Goal: Information Seeking & Learning: Learn about a topic

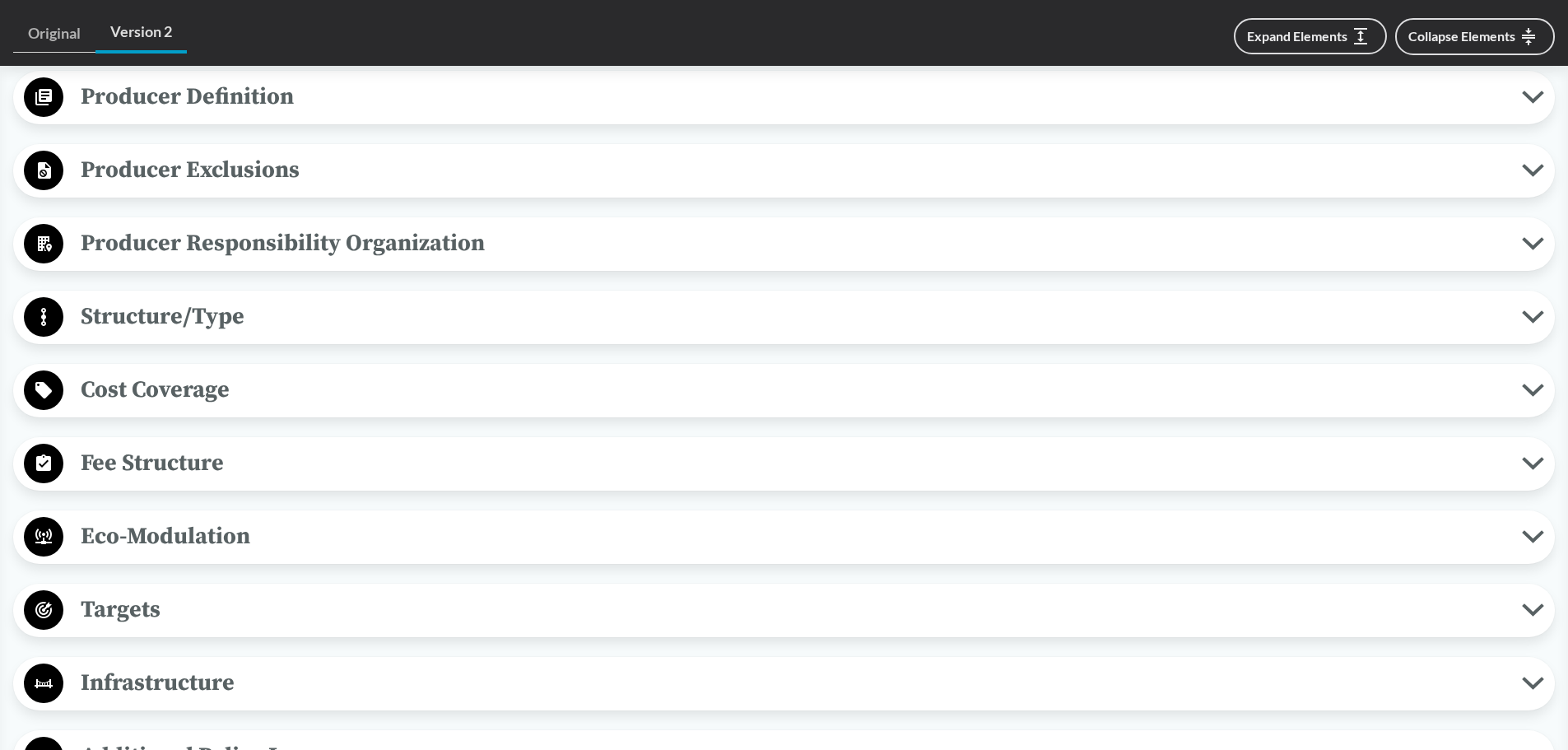
scroll to position [905, 0]
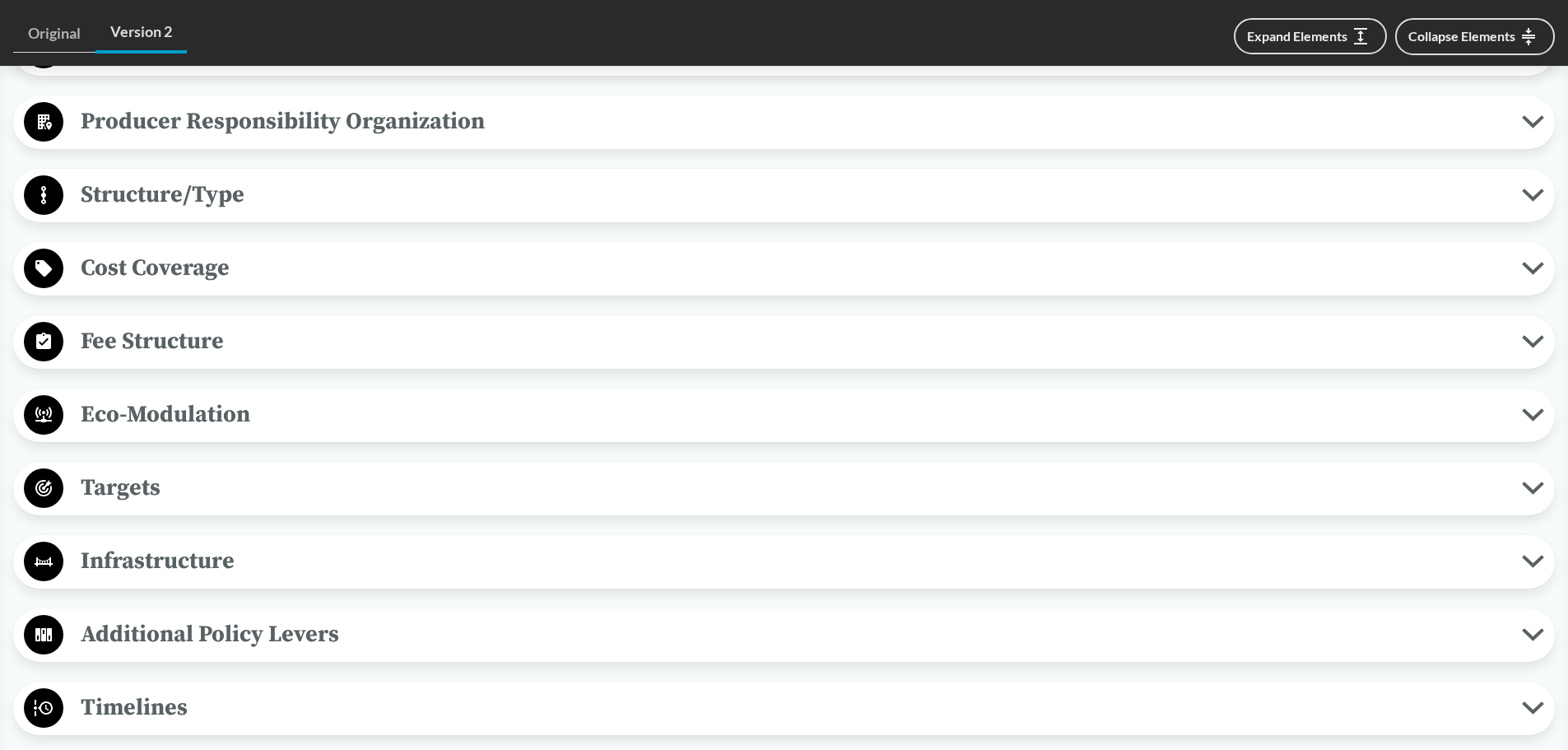
click at [239, 257] on span "Cost Coverage" at bounding box center [792, 267] width 1458 height 37
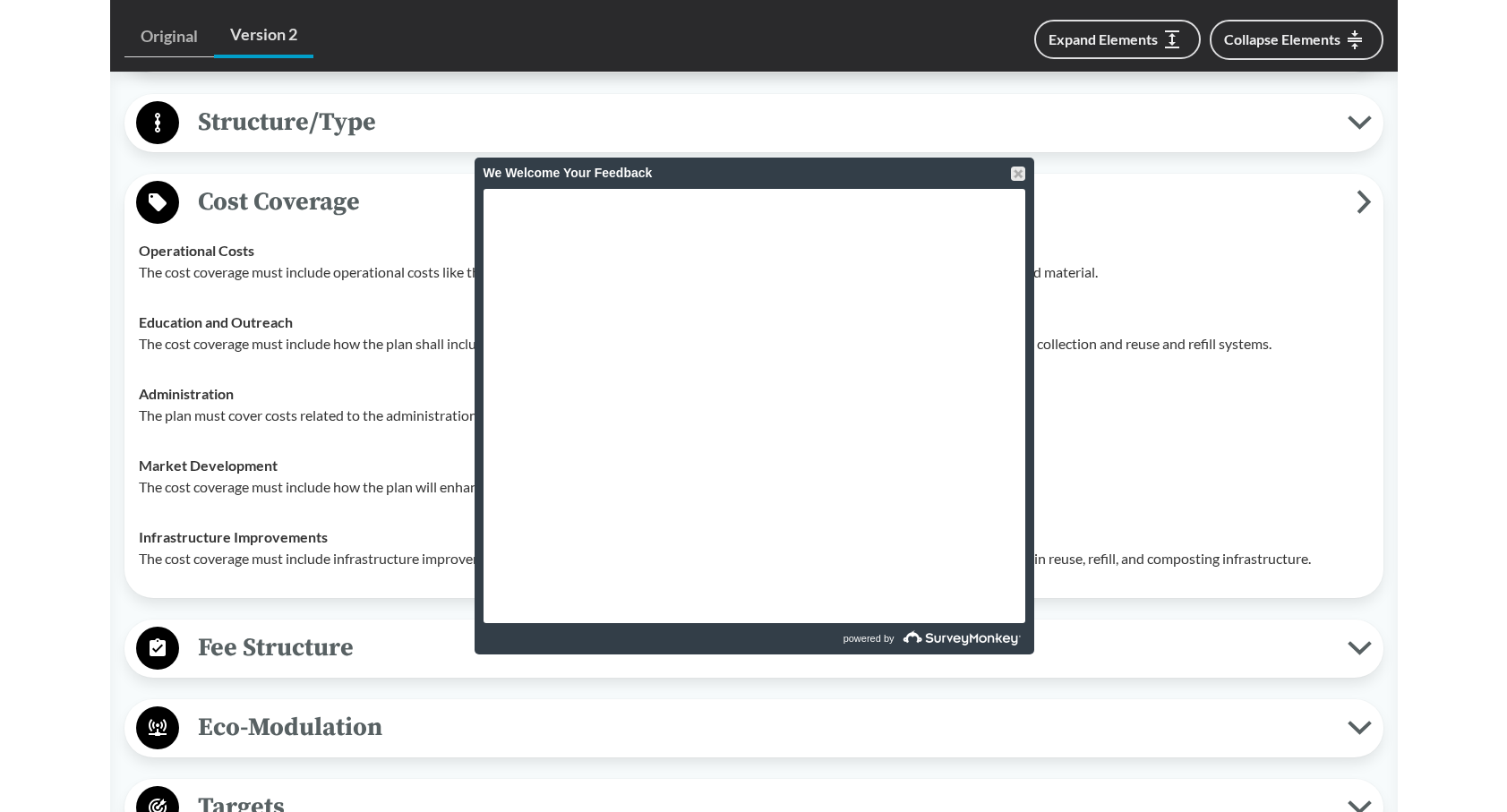
scroll to position [1052, 0]
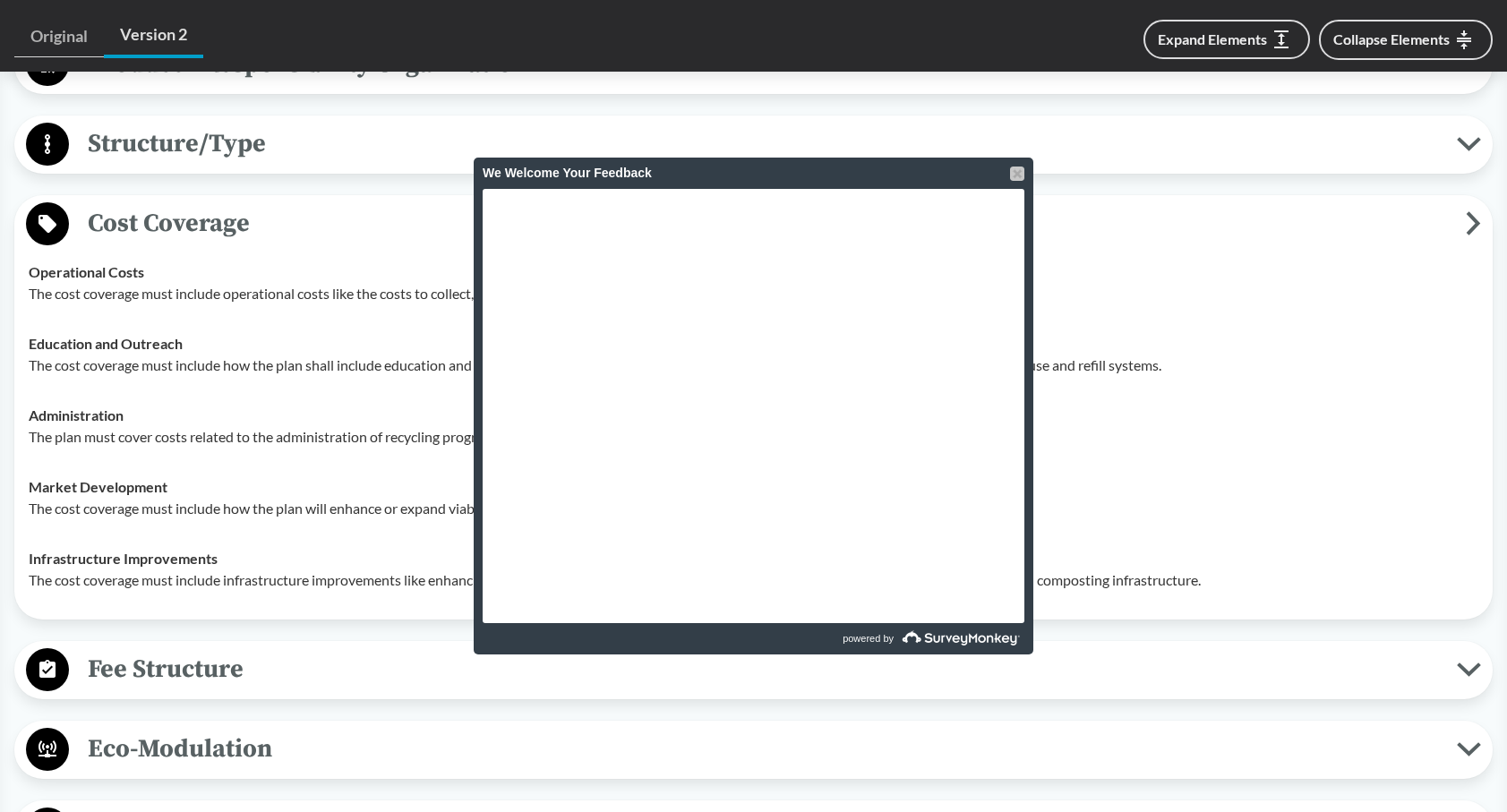
click at [1012, 173] on div at bounding box center [1017, 173] width 14 height 14
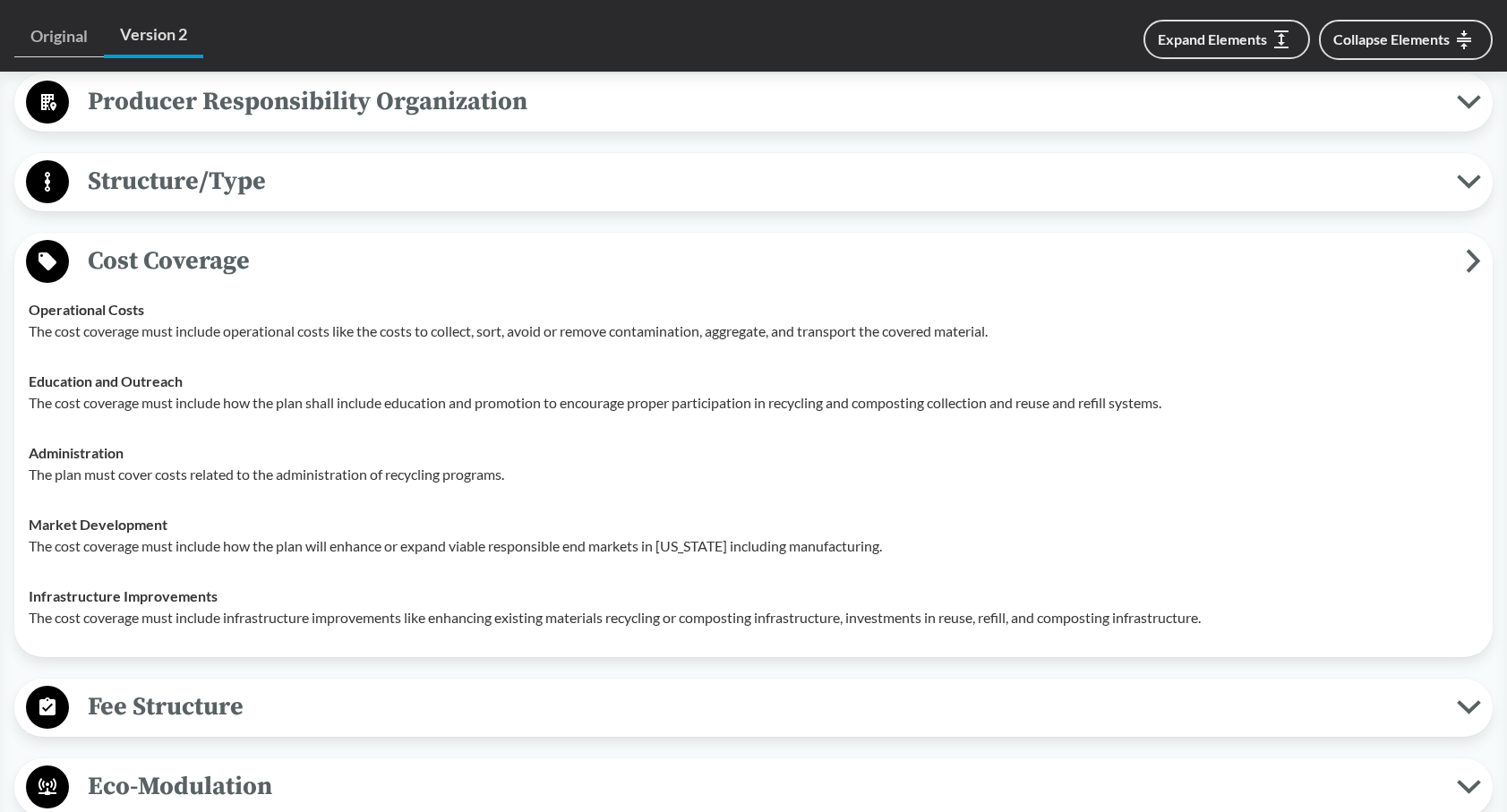
scroll to position [1142, 0]
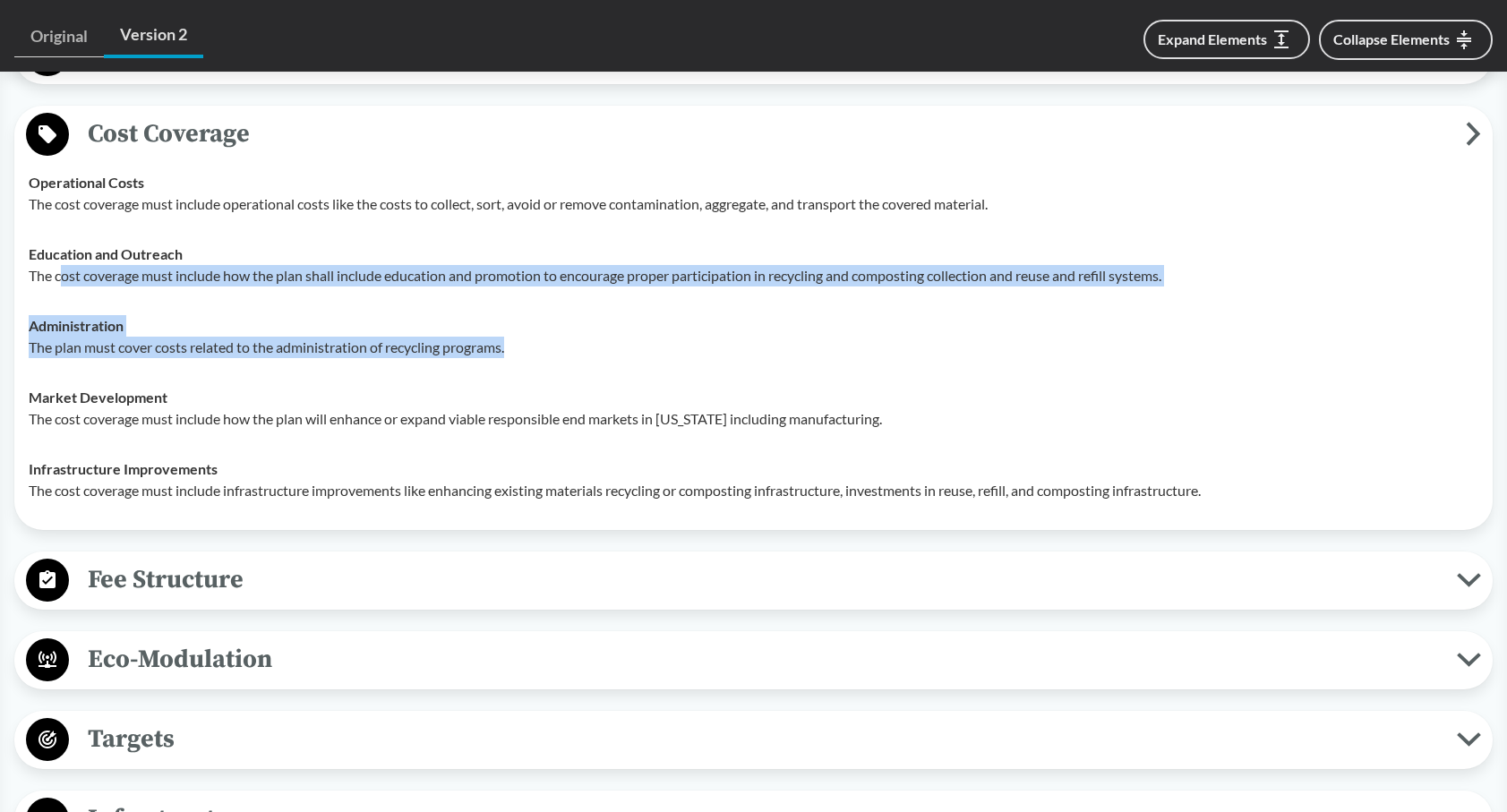
drag, startPoint x: 63, startPoint y: 274, endPoint x: 602, endPoint y: 370, distance: 547.5
click at [602, 370] on tbody "Operational Costs The cost coverage must include operational costs like the cos…" at bounding box center [754, 336] width 1465 height 358
click at [602, 370] on td "Administration The plan must cover costs related to the administration of recyc…" at bounding box center [754, 336] width 1465 height 71
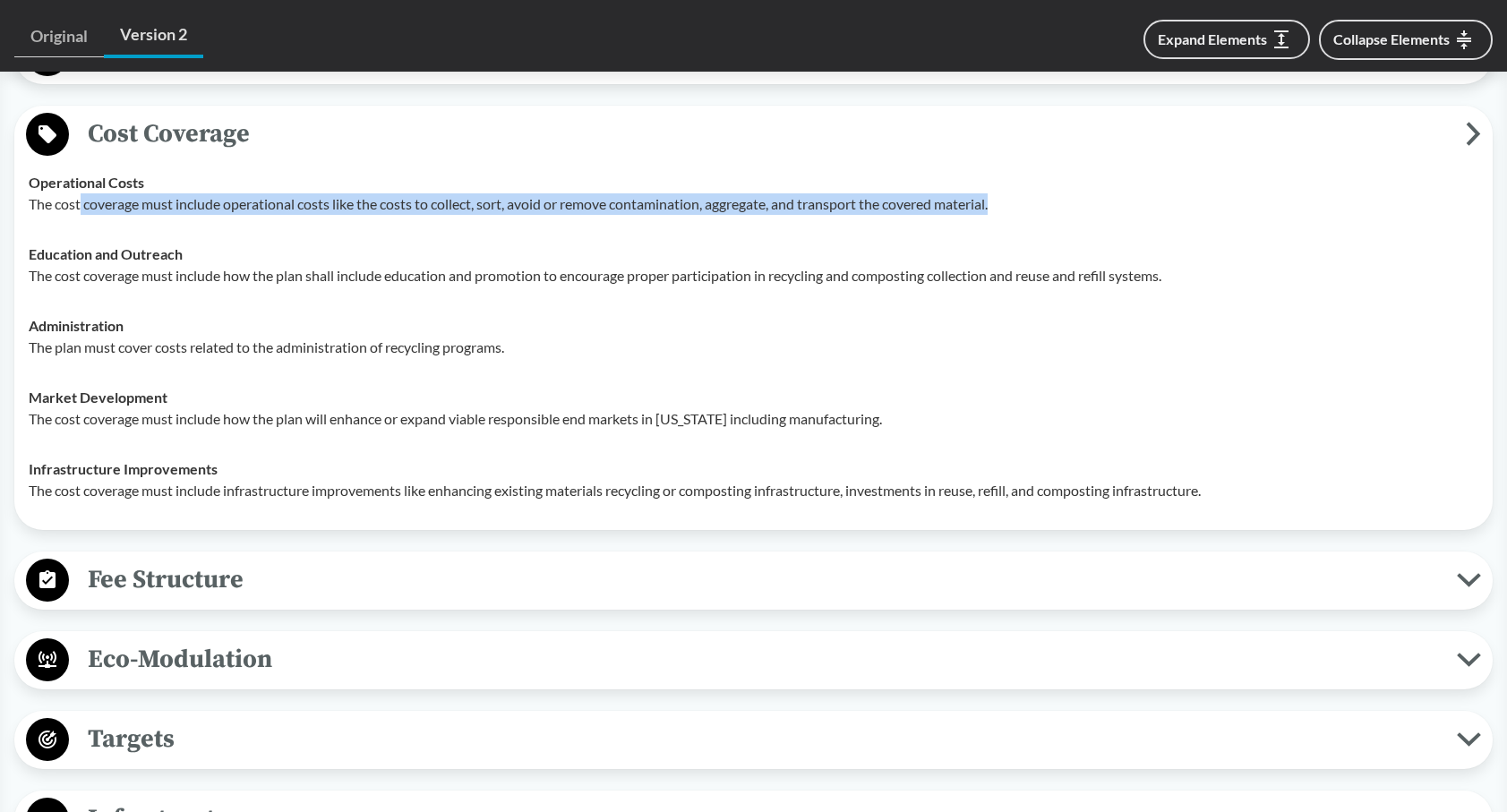
drag, startPoint x: 79, startPoint y: 201, endPoint x: 1008, endPoint y: 206, distance: 929.0
click at [1008, 205] on p "The cost coverage must include operational costs like the costs to collect, sor…" at bounding box center [754, 204] width 1449 height 22
click at [1008, 206] on p "The cost coverage must include operational costs like the costs to collect, sor…" at bounding box center [754, 204] width 1449 height 22
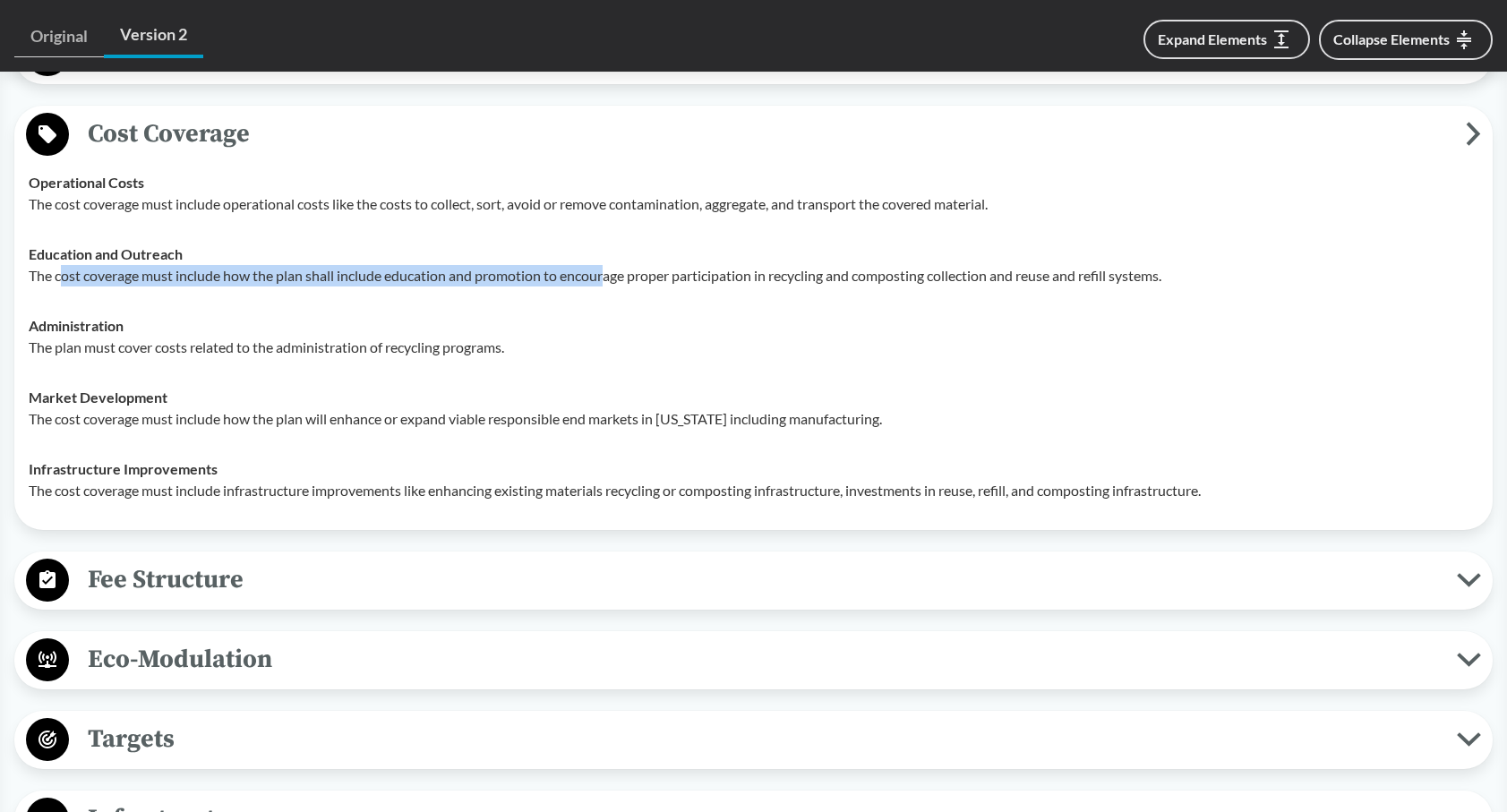
drag, startPoint x: 61, startPoint y: 279, endPoint x: 609, endPoint y: 294, distance: 548.2
click at [609, 294] on td "Education and Outreach The cost coverage must include how the plan shall includ…" at bounding box center [754, 265] width 1465 height 71
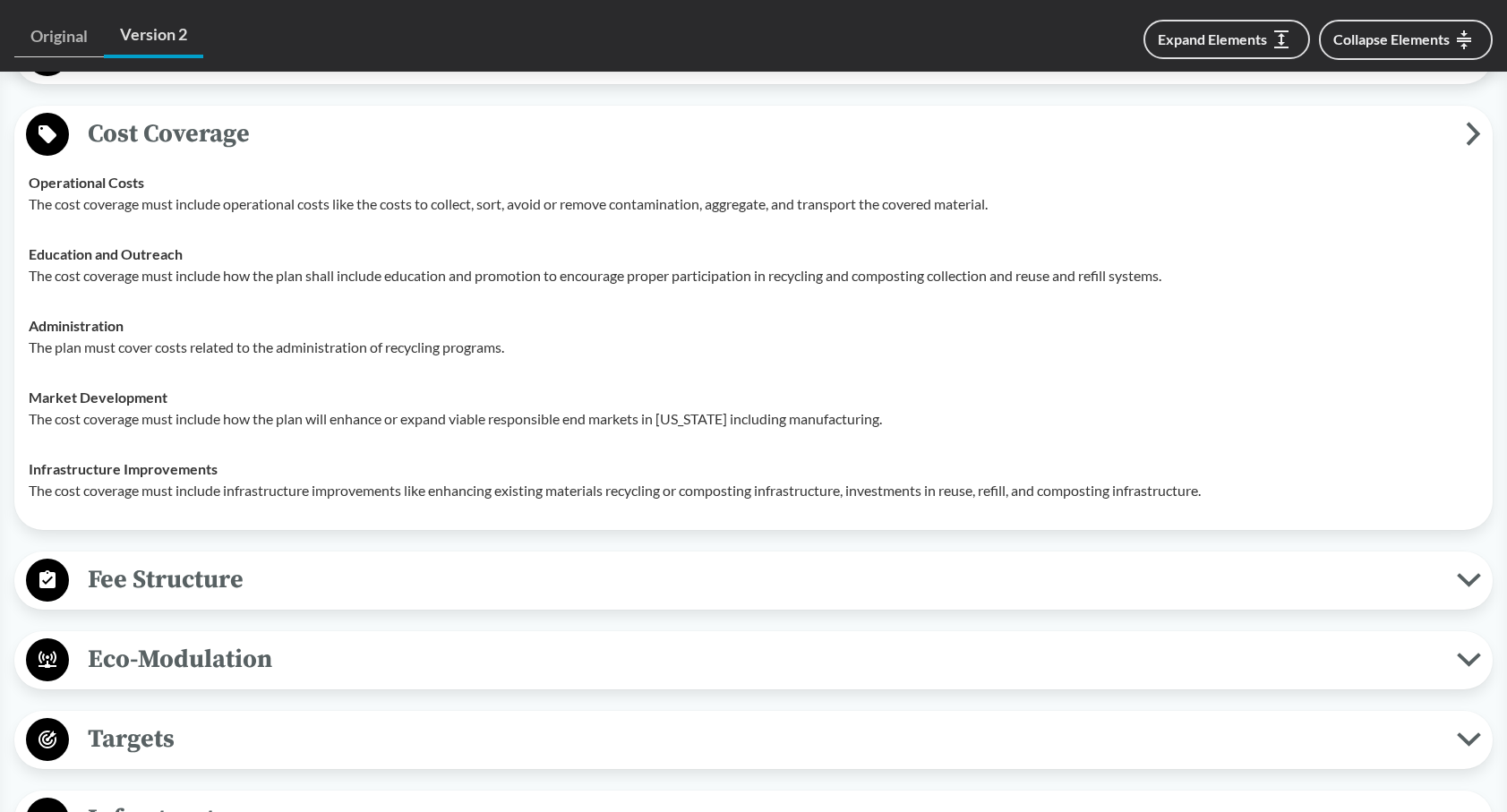
click at [600, 350] on p "The plan must cover costs related to the administration of recycling programs." at bounding box center [754, 348] width 1449 height 22
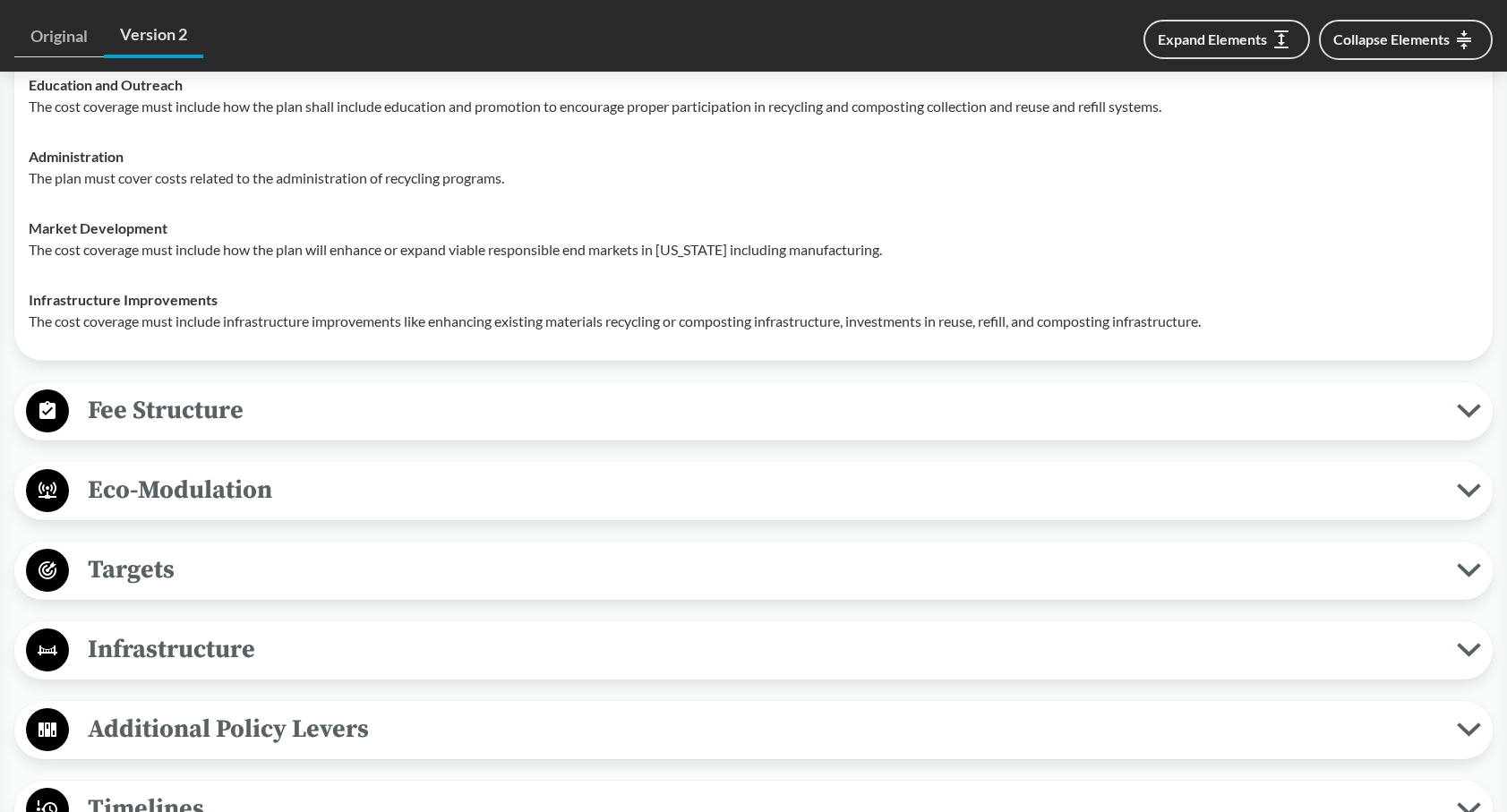
scroll to position [1321, 0]
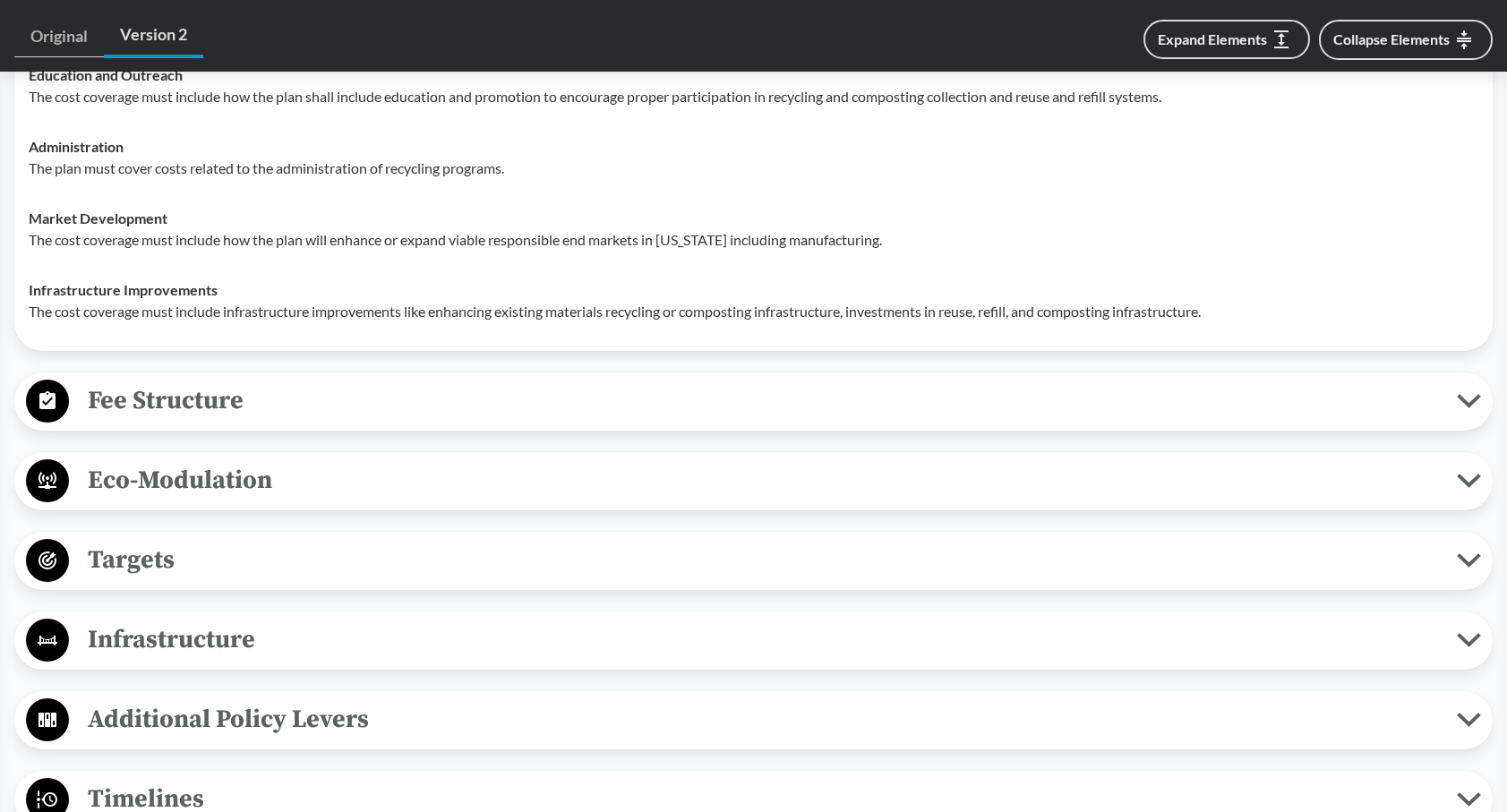
click at [101, 409] on span "Fee Structure" at bounding box center [763, 400] width 1388 height 41
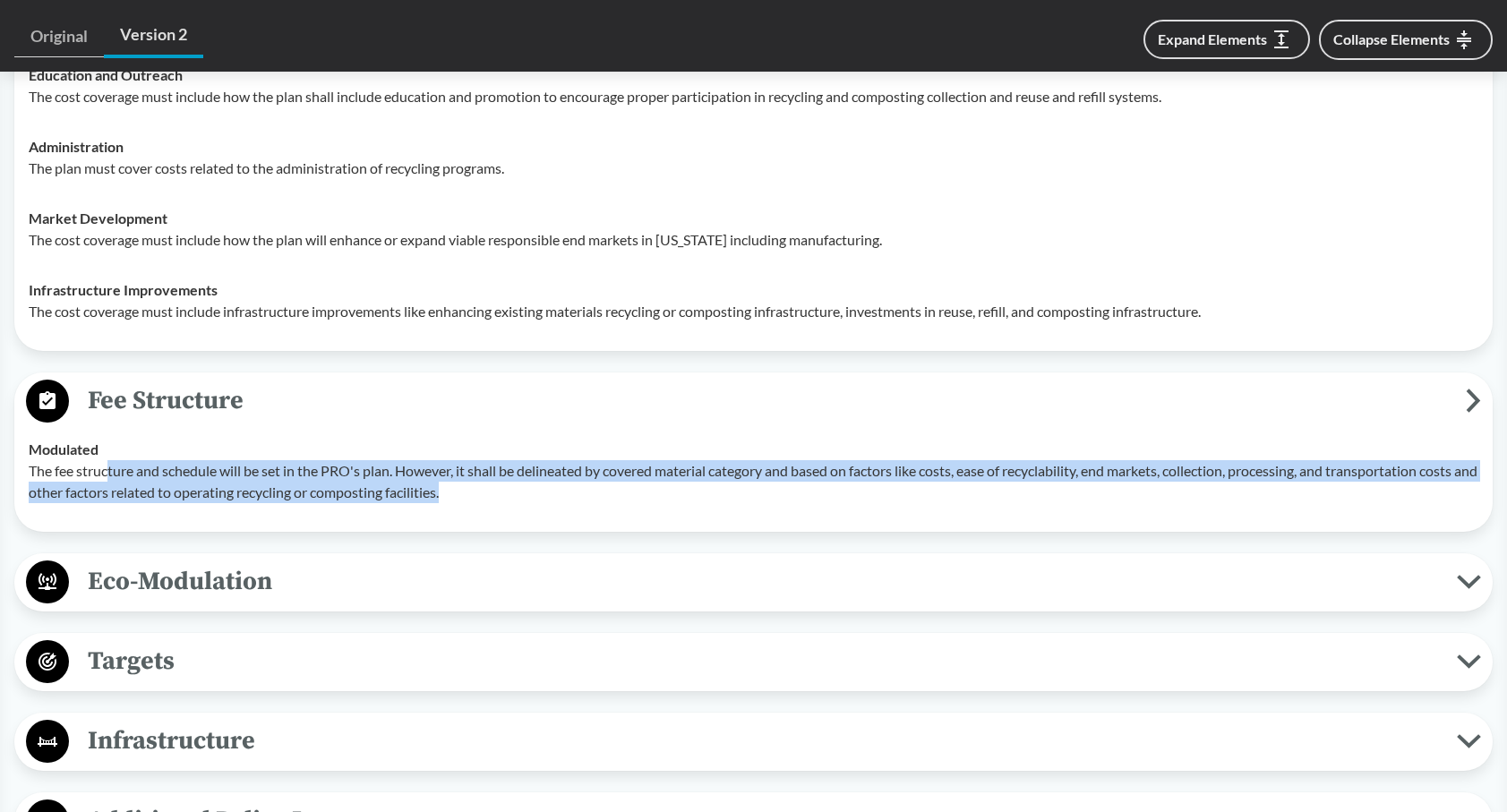
drag, startPoint x: 109, startPoint y: 471, endPoint x: 1416, endPoint y: 499, distance: 1307.3
click at [1416, 499] on p "The fee structure and schedule will be set in the PRO's plan. However, it shall…" at bounding box center [754, 481] width 1449 height 43
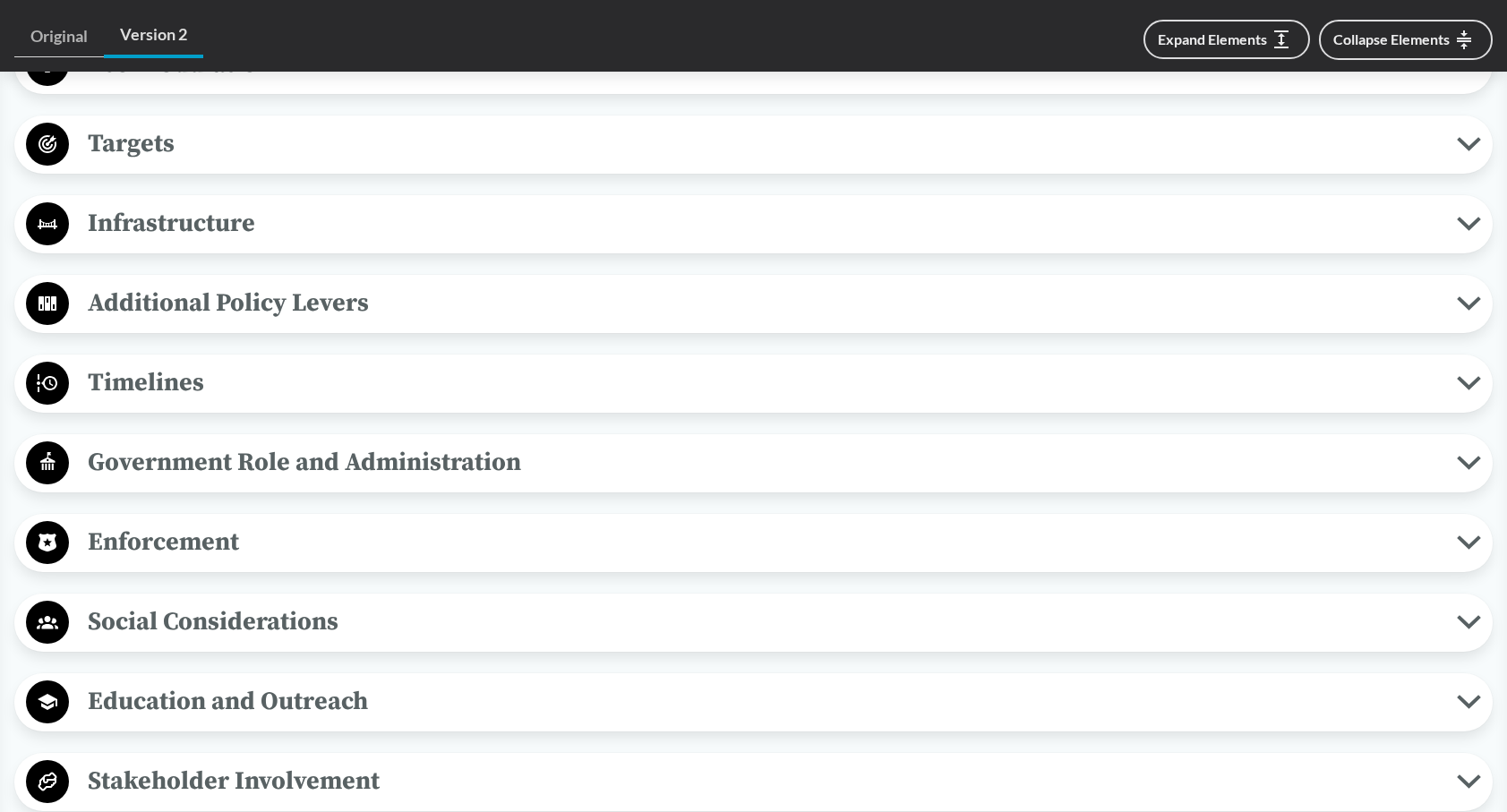
scroll to position [1858, 0]
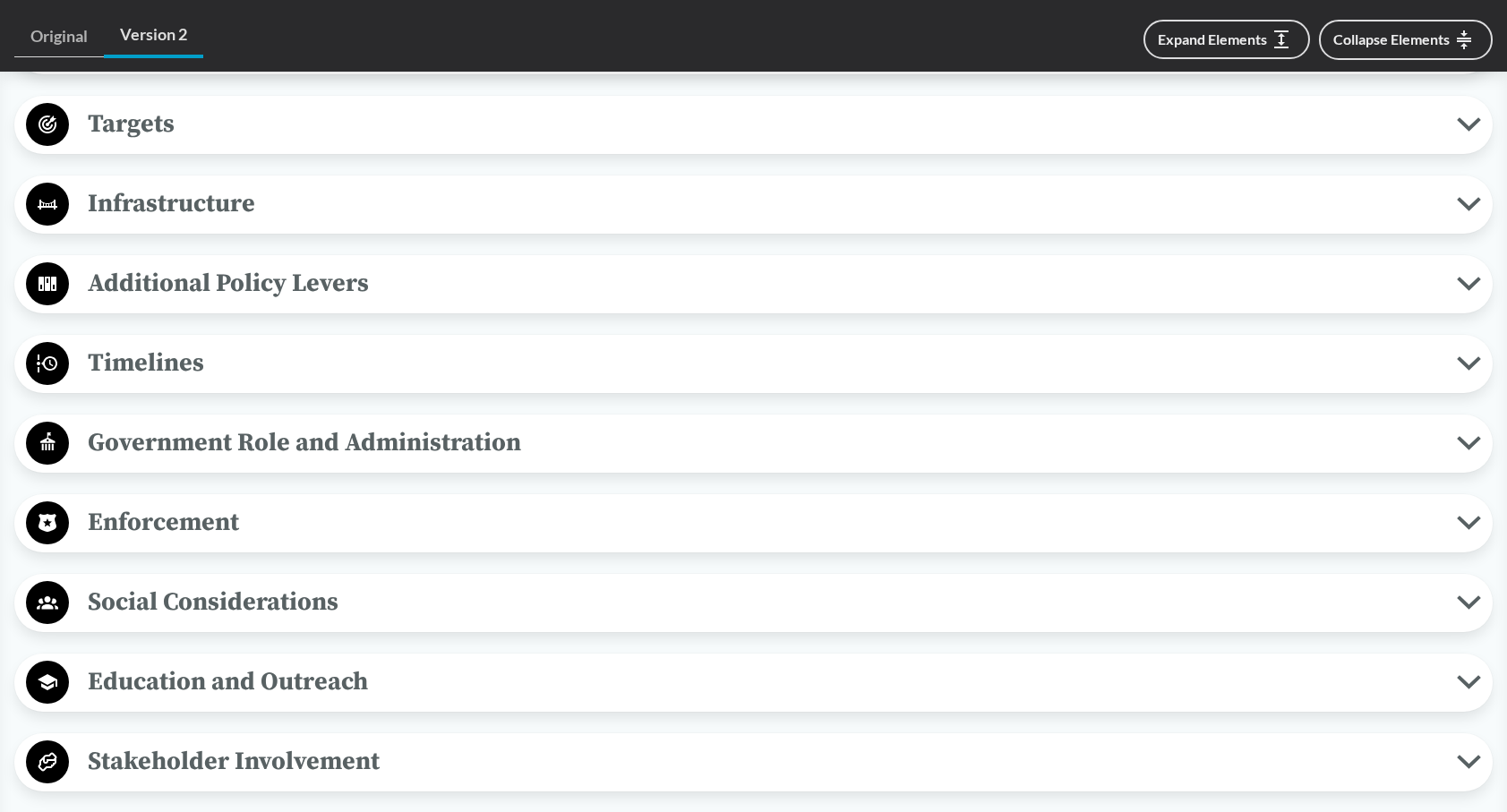
click at [510, 369] on span "Timelines" at bounding box center [763, 363] width 1388 height 41
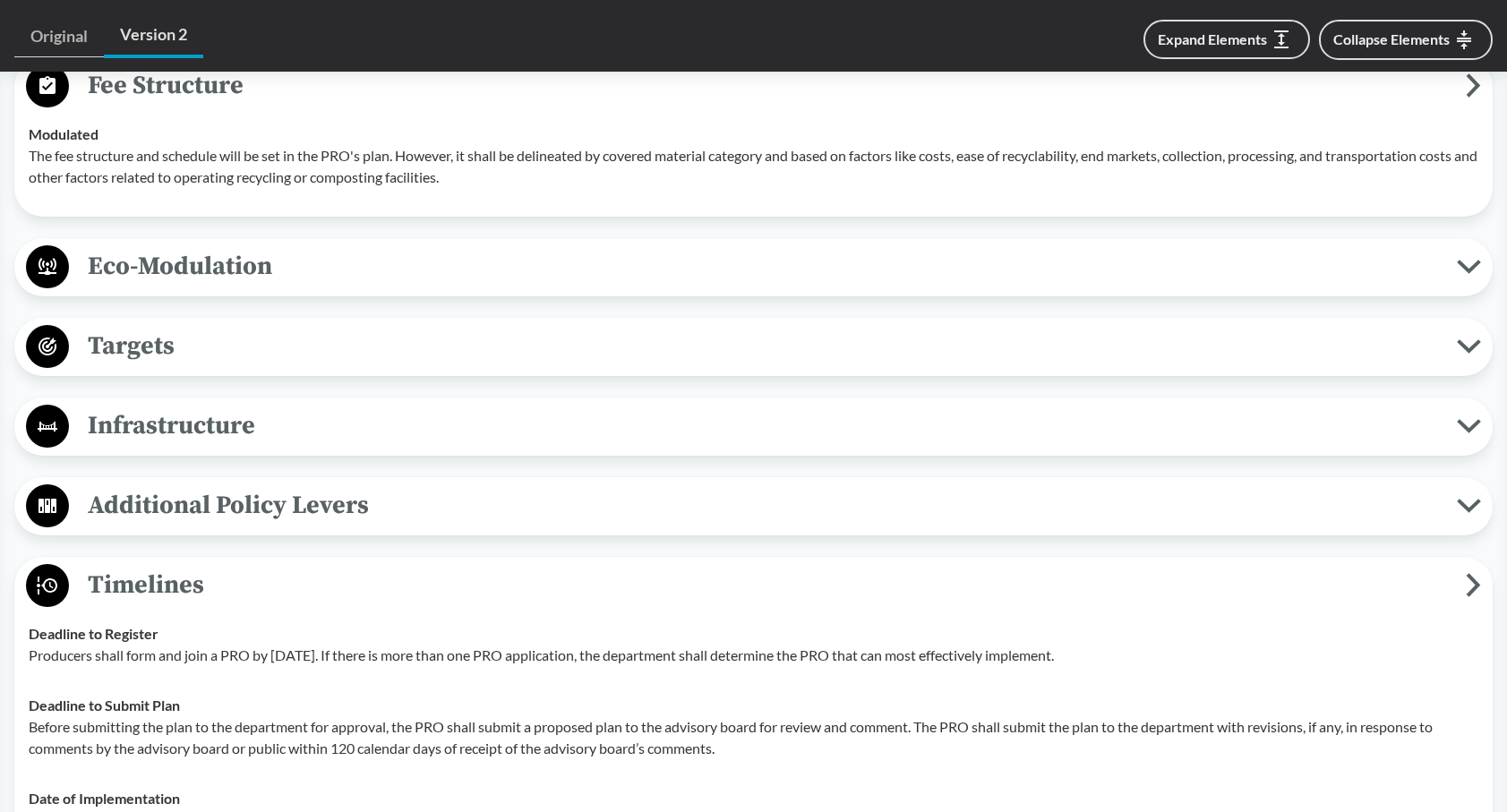
scroll to position [1590, 0]
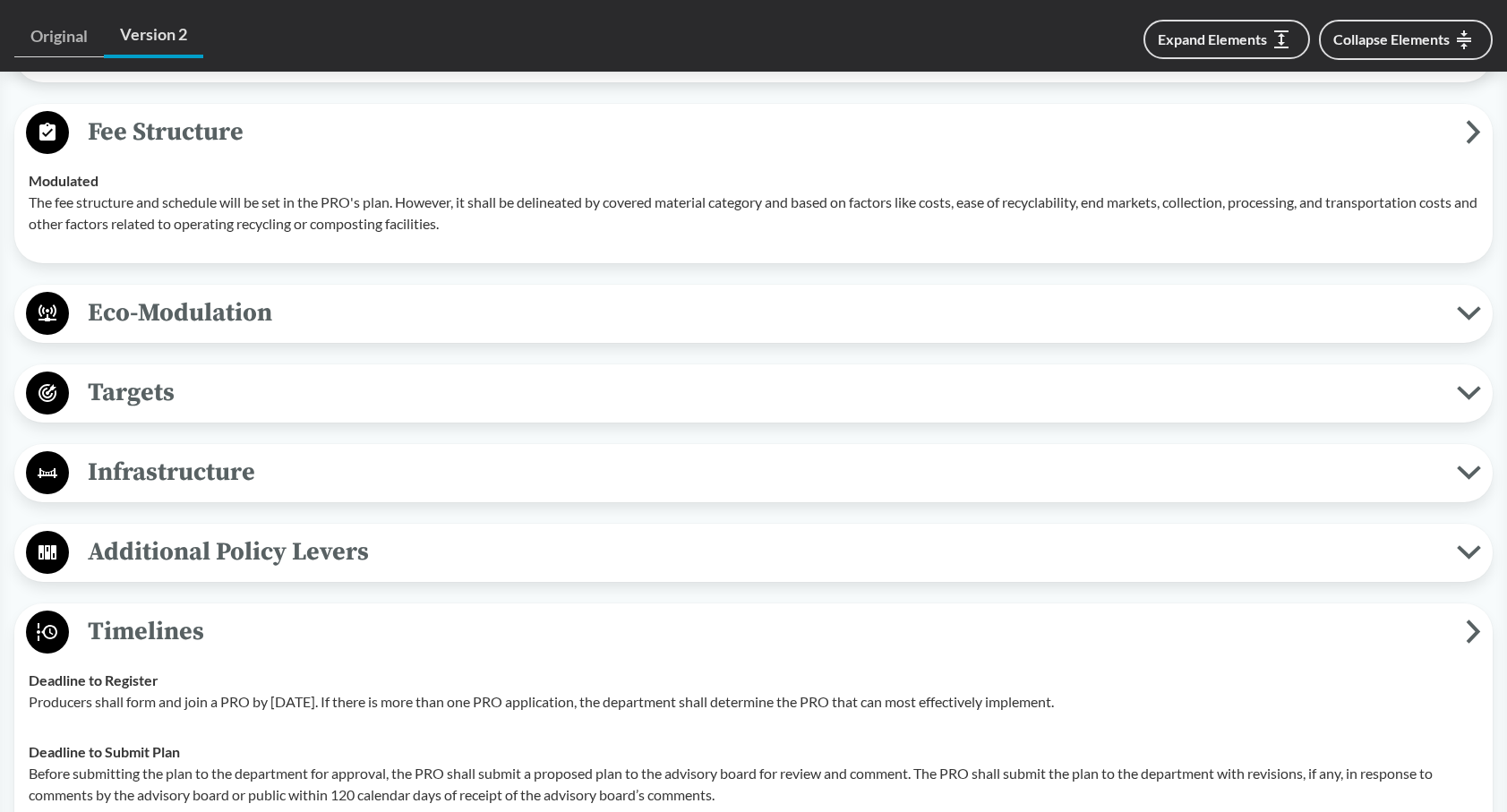
click at [415, 325] on span "Eco-Modulation" at bounding box center [763, 313] width 1388 height 41
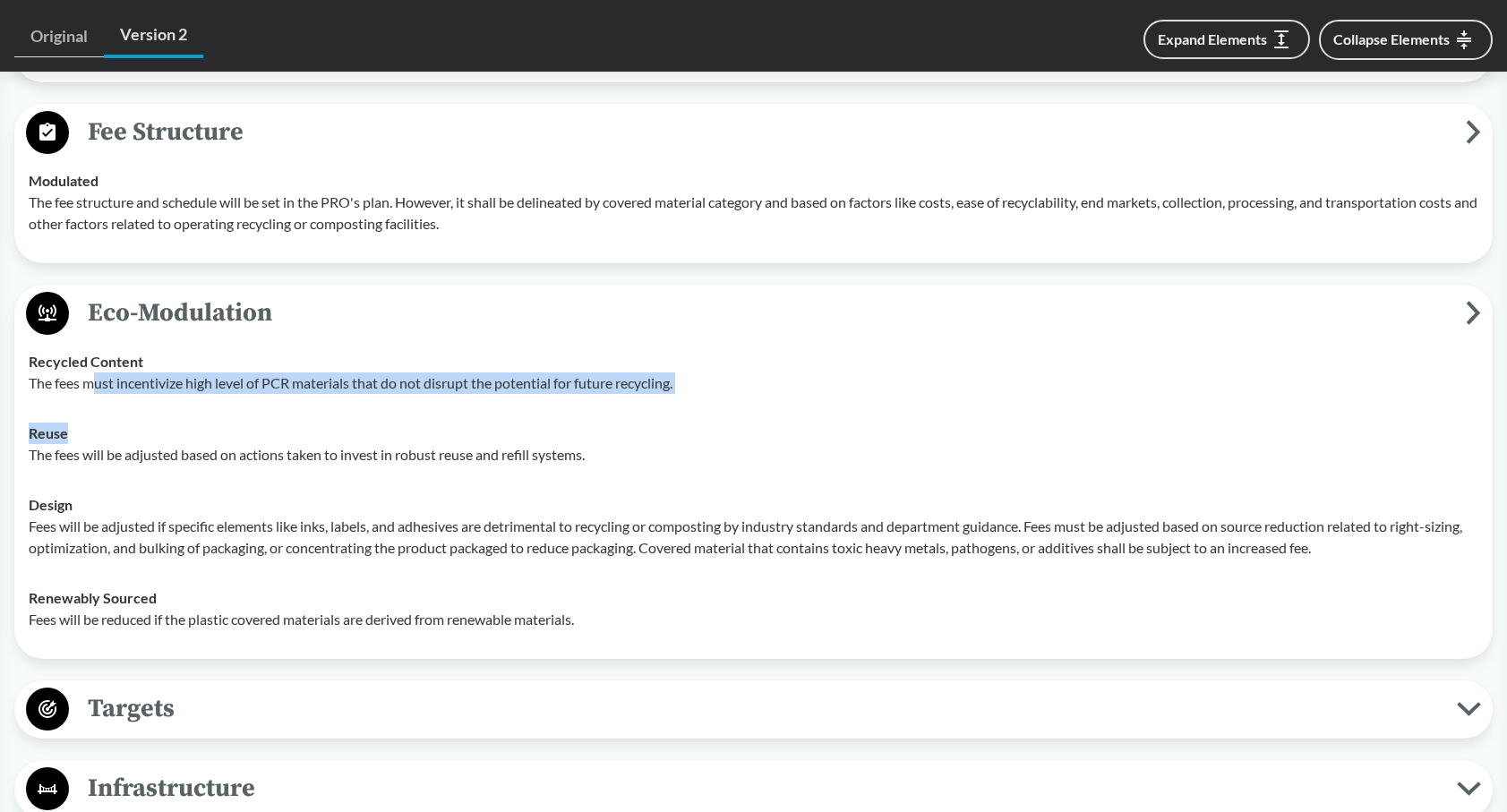
drag, startPoint x: 95, startPoint y: 382, endPoint x: 693, endPoint y: 463, distance: 603.5
click at [693, 461] on tbody "Recycled Content The fees must incentivize high level of PCR materials that do …" at bounding box center [754, 490] width 1465 height 308
click at [693, 464] on p "The fees will be adjusted based on actions taken to invest in robust reuse and …" at bounding box center [754, 454] width 1449 height 22
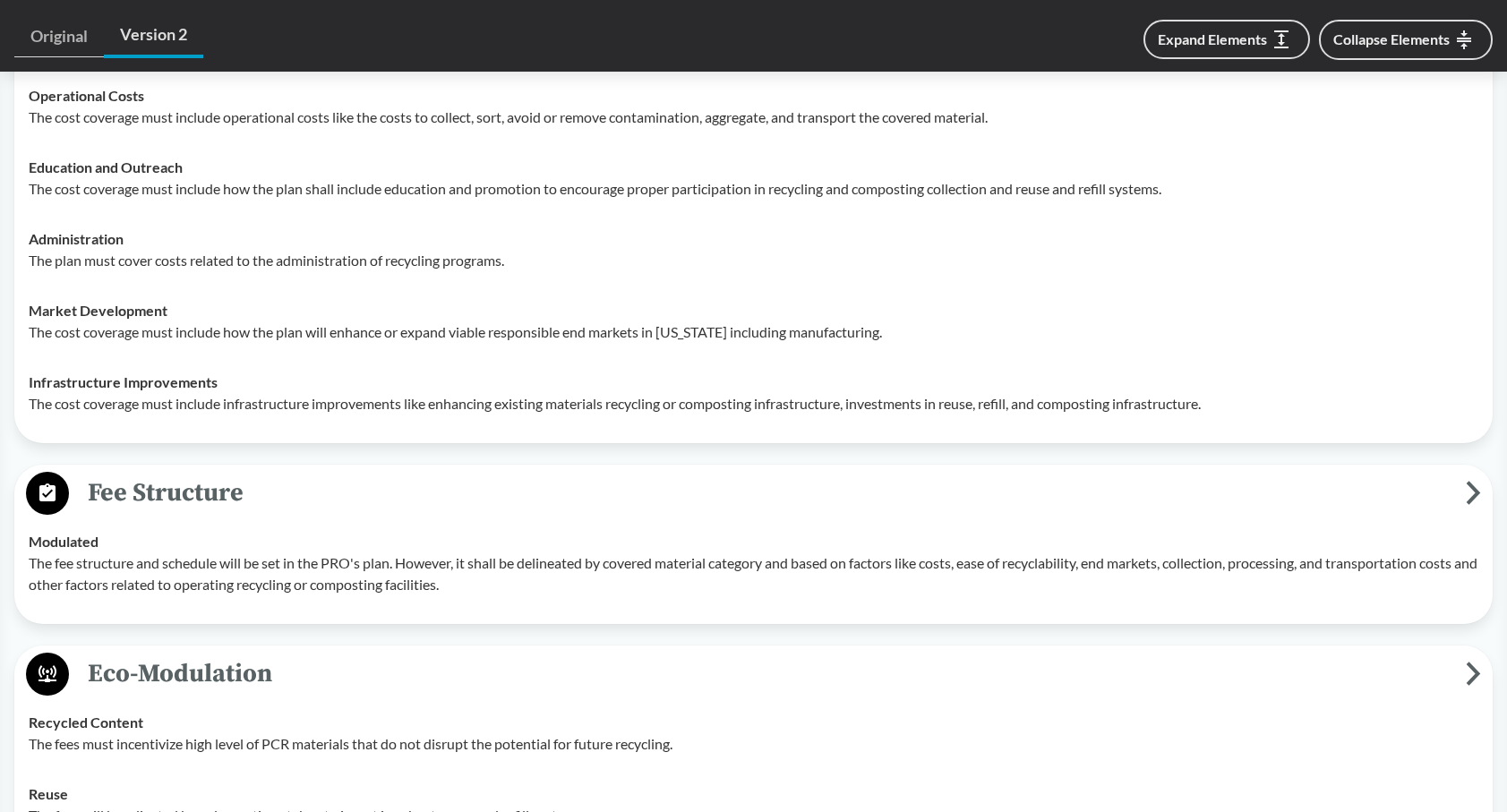
scroll to position [1142, 0]
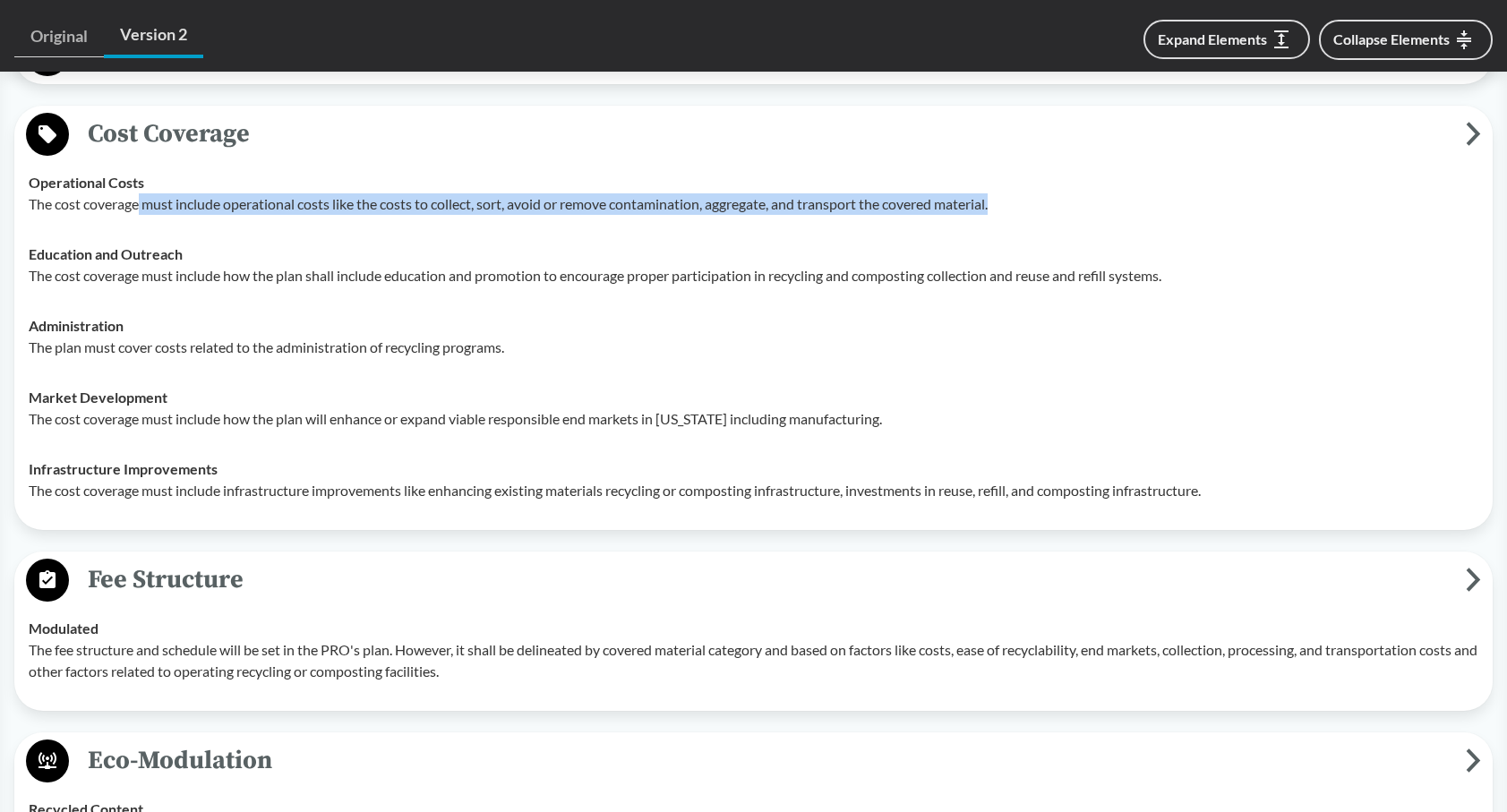
drag, startPoint x: 141, startPoint y: 201, endPoint x: 1019, endPoint y: 212, distance: 878.1
click at [1020, 212] on p "The cost coverage must include operational costs like the costs to collect, sor…" at bounding box center [754, 204] width 1449 height 22
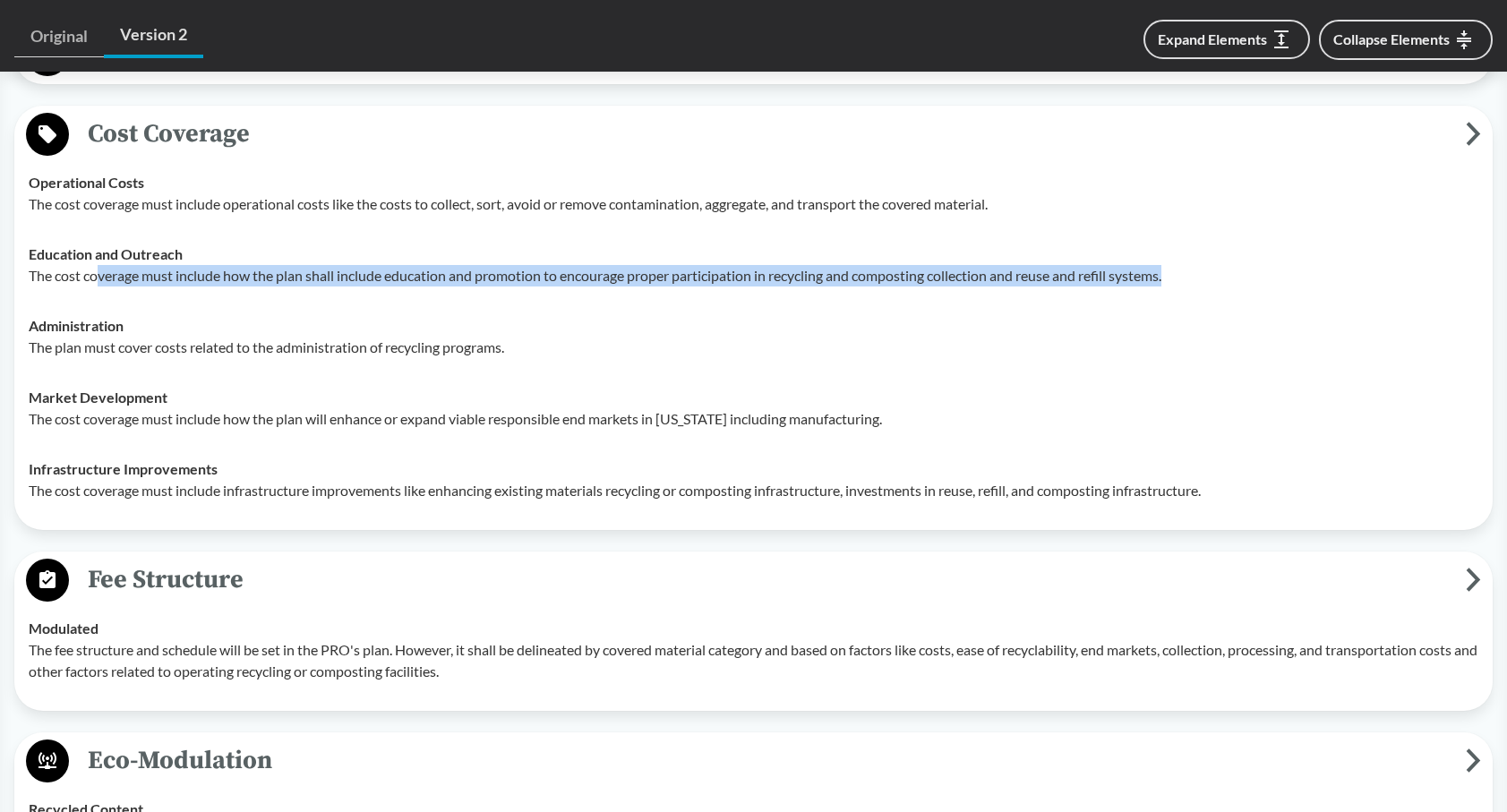
drag, startPoint x: 95, startPoint y: 266, endPoint x: 1229, endPoint y: 277, distance: 1134.1
click at [1229, 276] on p "The cost coverage must include how the plan shall include education and promoti…" at bounding box center [754, 275] width 1449 height 22
click at [1229, 277] on p "The cost coverage must include how the plan shall include education and promoti…" at bounding box center [754, 275] width 1449 height 22
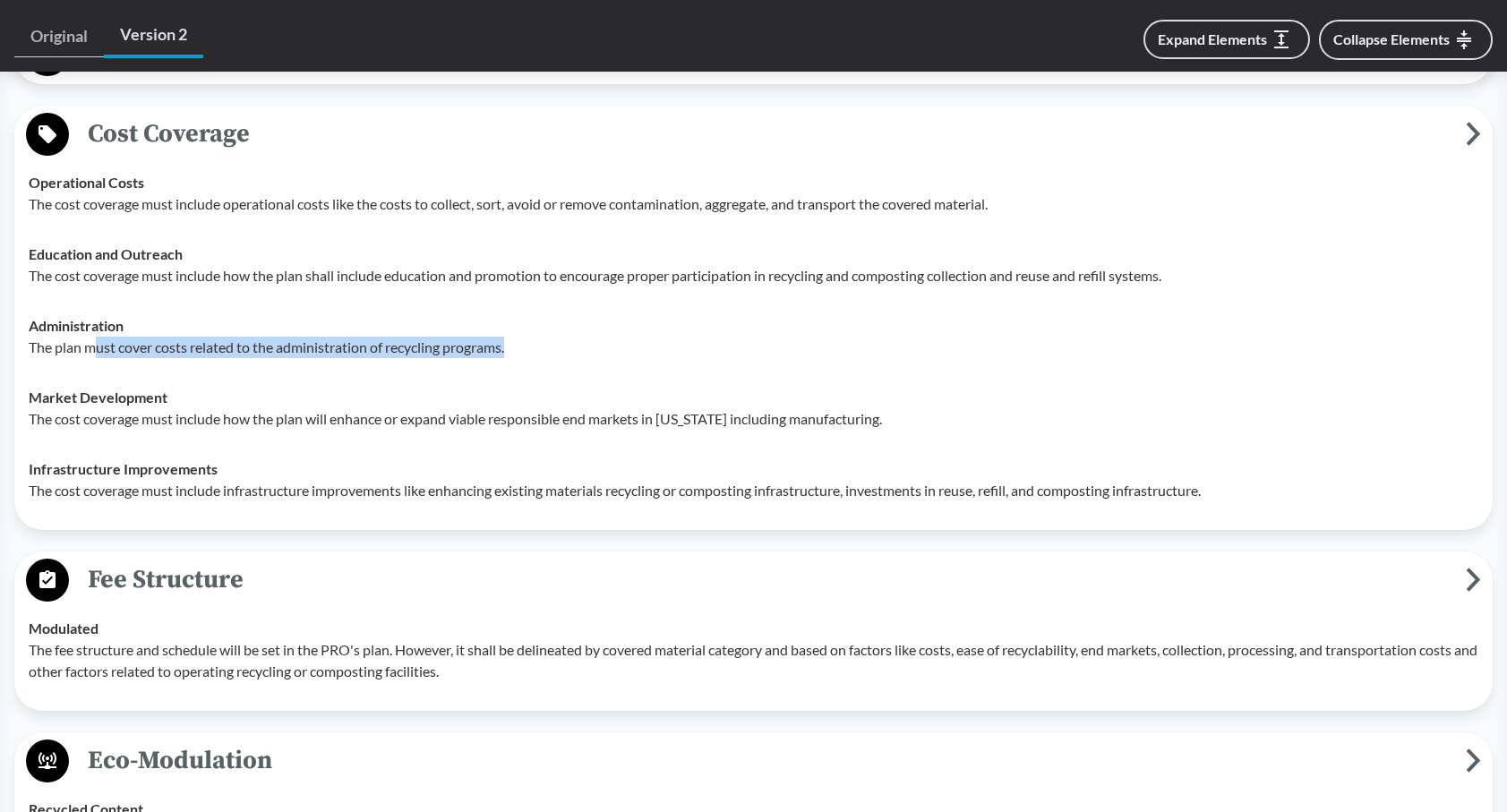
drag, startPoint x: 87, startPoint y: 343, endPoint x: 519, endPoint y: 344, distance: 432.0
click at [519, 344] on p "The plan must cover costs related to the administration of recycling programs." at bounding box center [754, 348] width 1449 height 22
drag, startPoint x: 34, startPoint y: 347, endPoint x: 426, endPoint y: 369, distance: 392.6
click at [489, 356] on p "The plan must cover costs related to the administration of recycling programs." at bounding box center [754, 348] width 1449 height 22
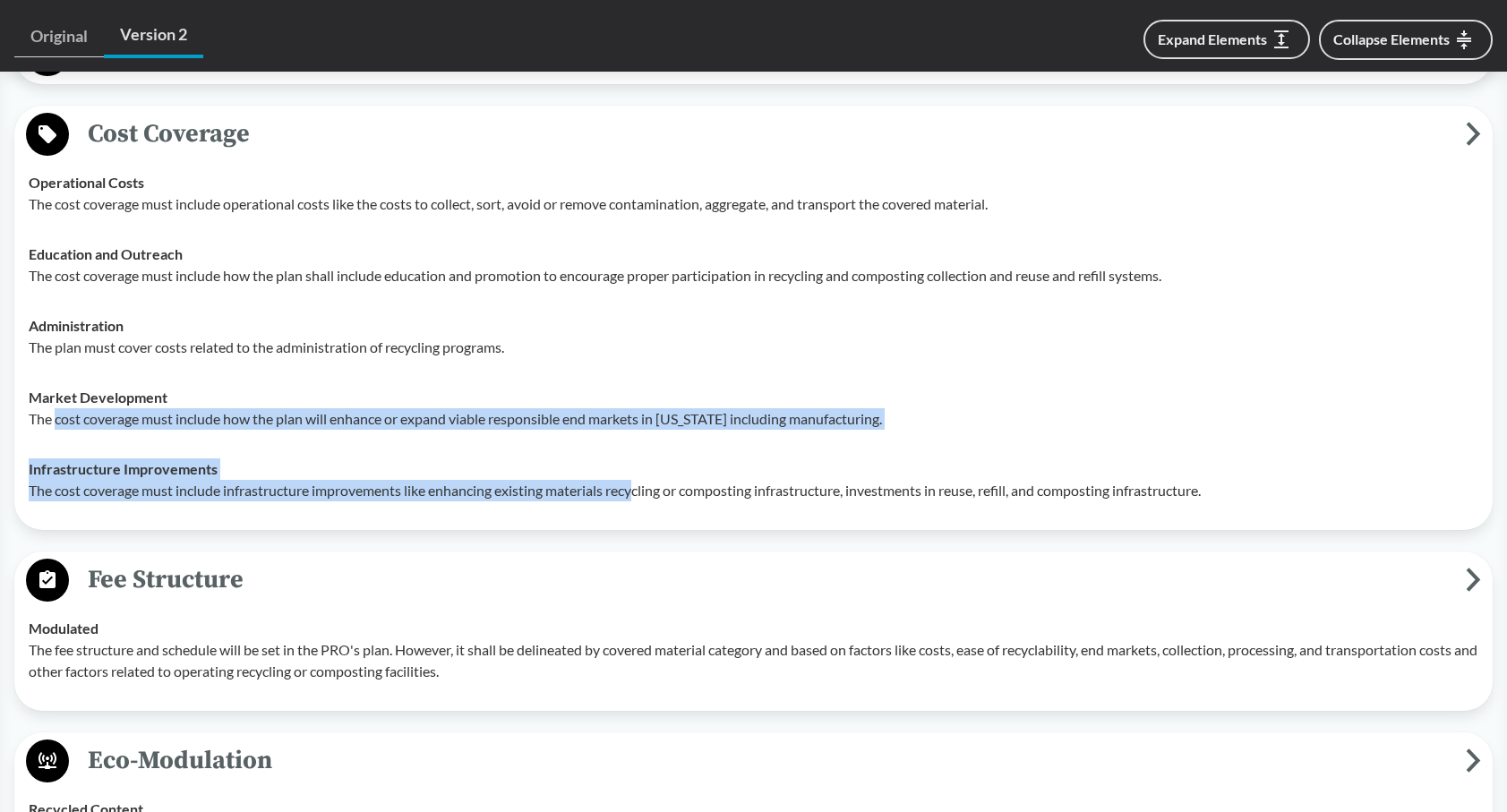
drag, startPoint x: 58, startPoint y: 416, endPoint x: 642, endPoint y: 492, distance: 588.9
click at [642, 492] on tbody "Operational Costs The cost coverage must include operational costs like the cos…" at bounding box center [754, 336] width 1465 height 358
click at [642, 492] on p "The cost coverage must include infrastructure improvements like enhancing exist…" at bounding box center [754, 490] width 1449 height 22
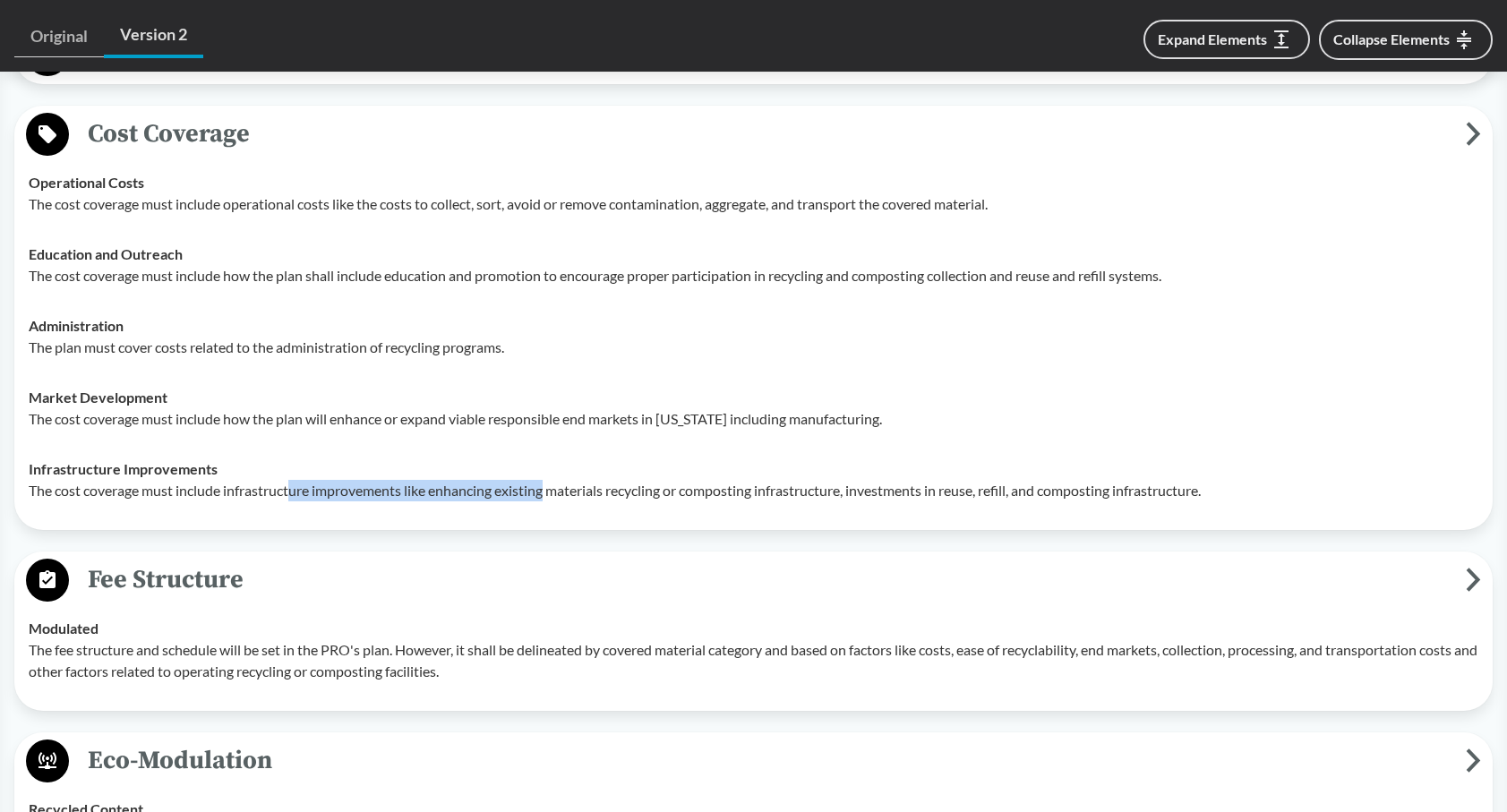
drag, startPoint x: 295, startPoint y: 485, endPoint x: 551, endPoint y: 493, distance: 256.1
click at [551, 493] on p "The cost coverage must include infrastructure improvements like enhancing exist…" at bounding box center [754, 490] width 1449 height 22
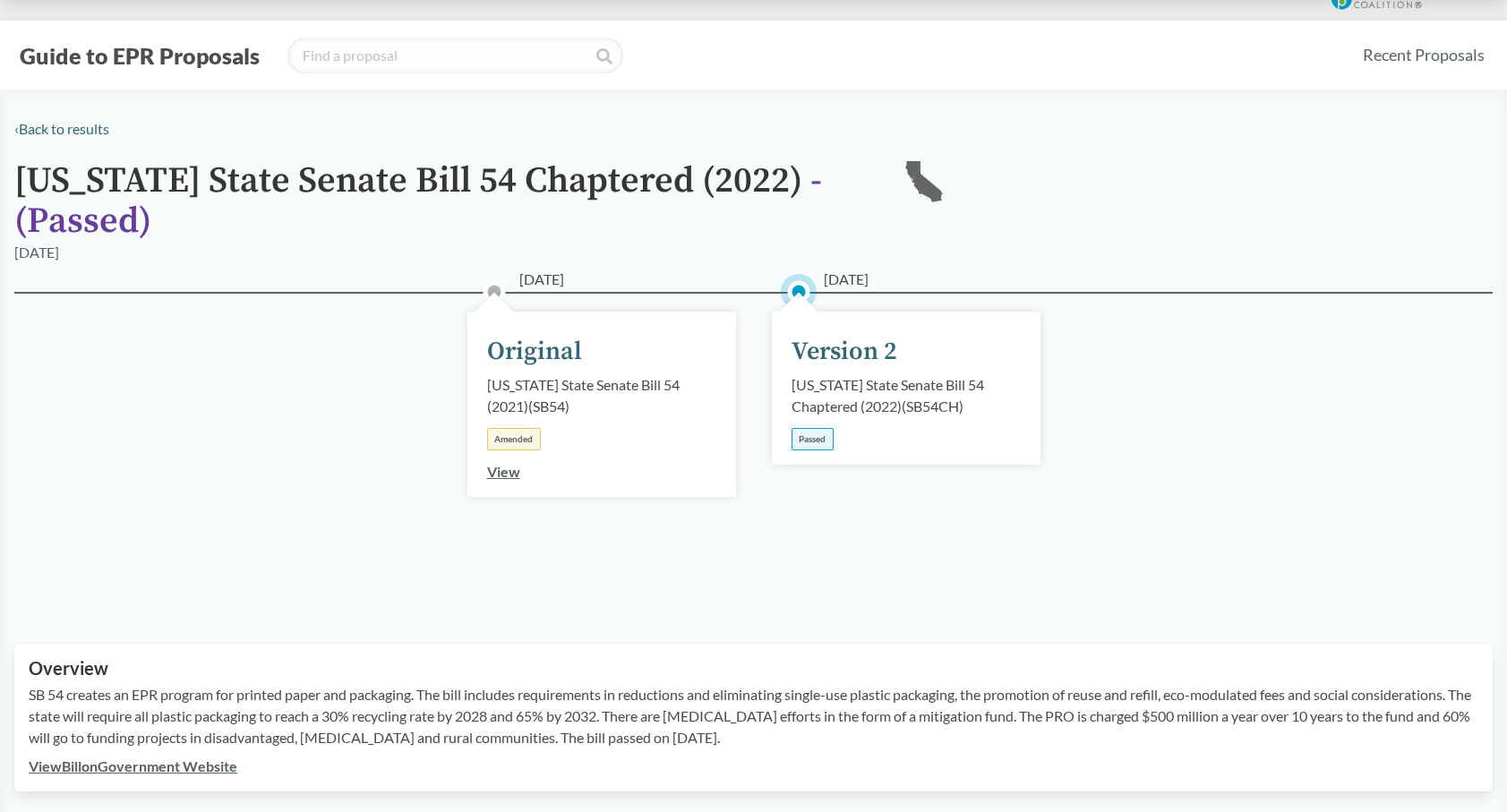
scroll to position [0, 0]
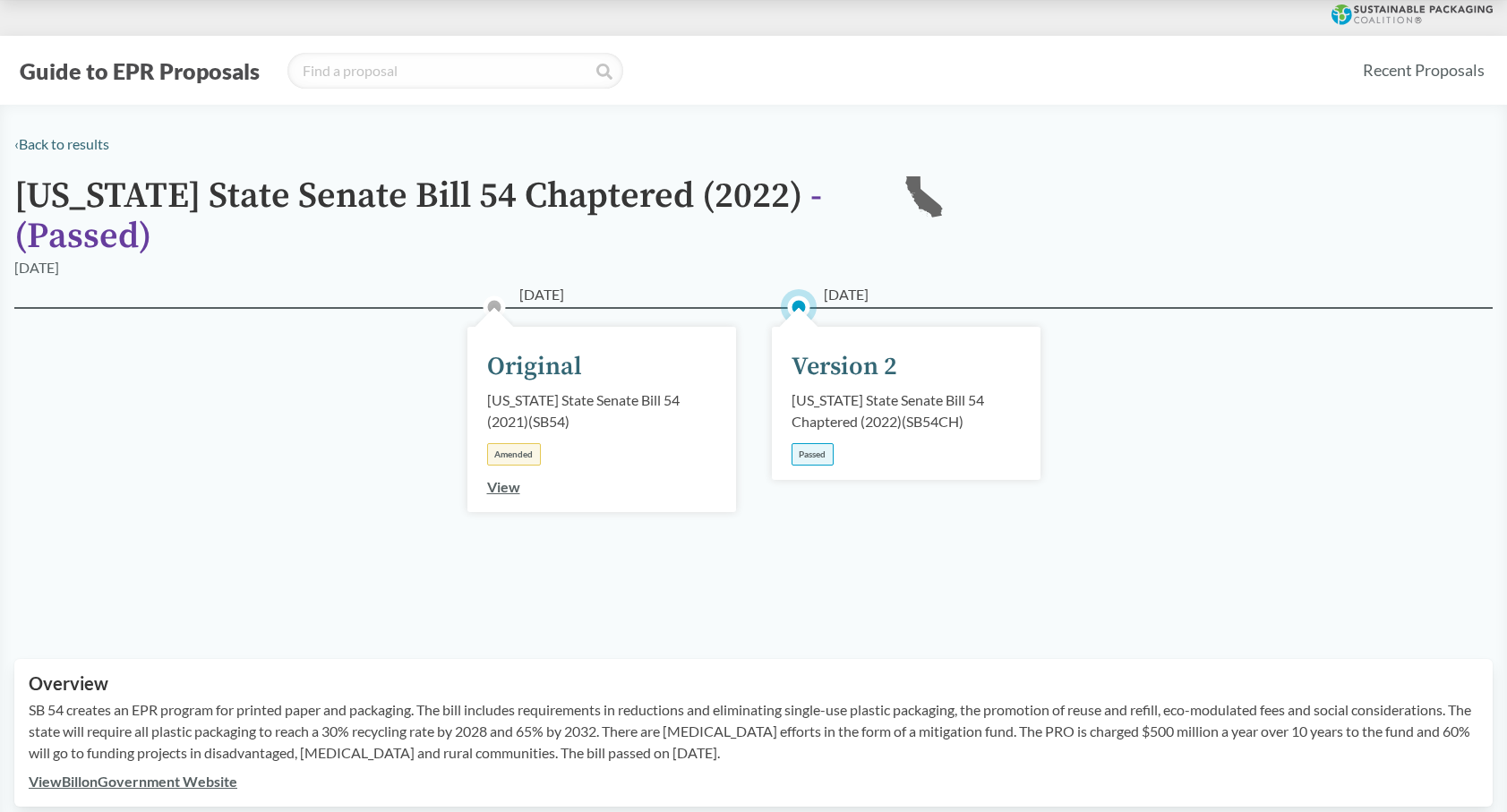
click at [846, 414] on div "[US_STATE] State Senate Bill 54 Chaptered (2022) ( SB54CH )" at bounding box center [906, 411] width 229 height 43
drag, startPoint x: 812, startPoint y: 407, endPoint x: 951, endPoint y: 422, distance: 139.8
click at [951, 422] on div "[US_STATE] State Senate Bill 54 Chaptered (2022) ( SB54CH )" at bounding box center [906, 411] width 229 height 43
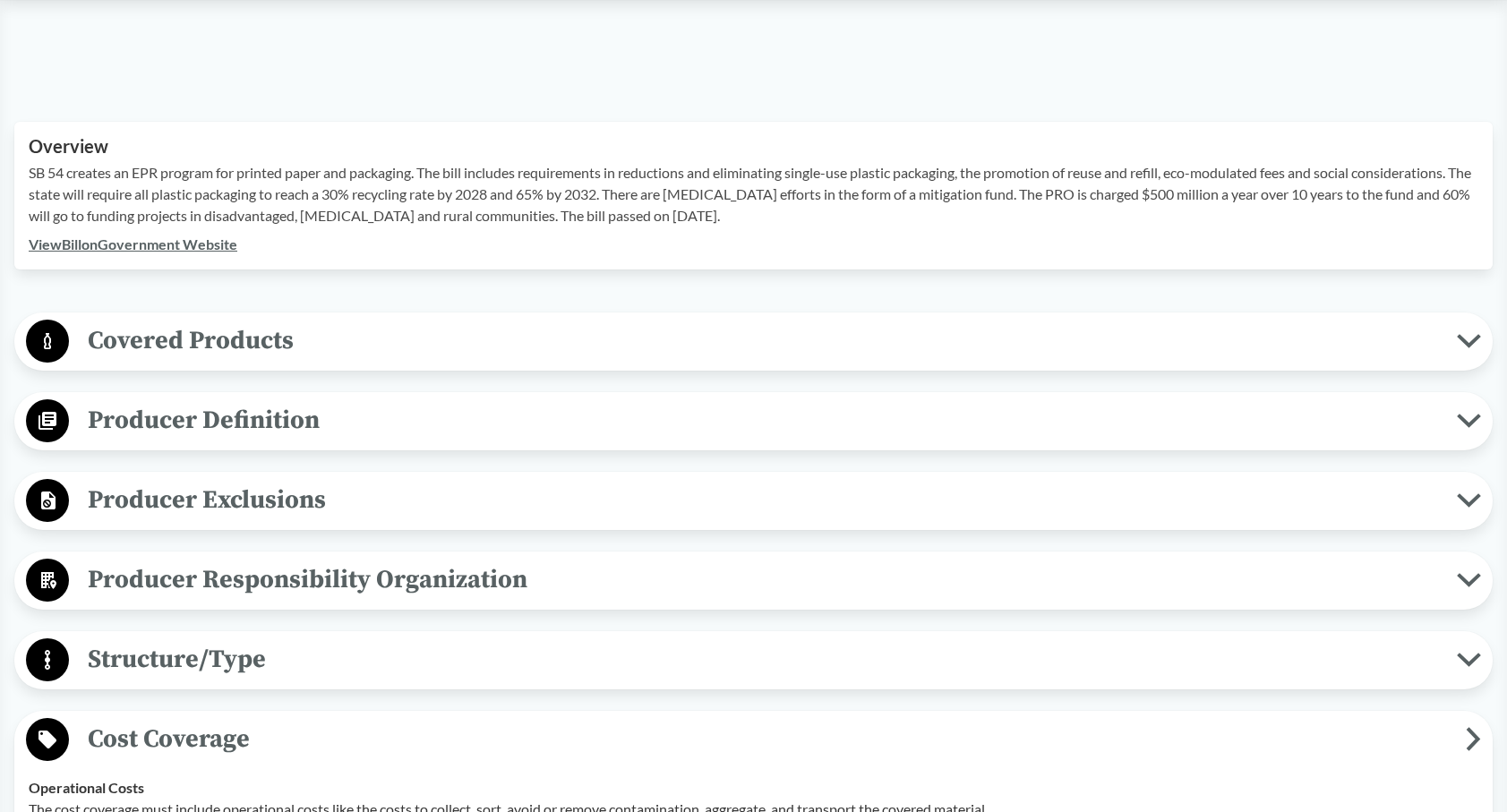
scroll to position [537, 0]
click at [365, 355] on span "Covered Products" at bounding box center [763, 341] width 1388 height 41
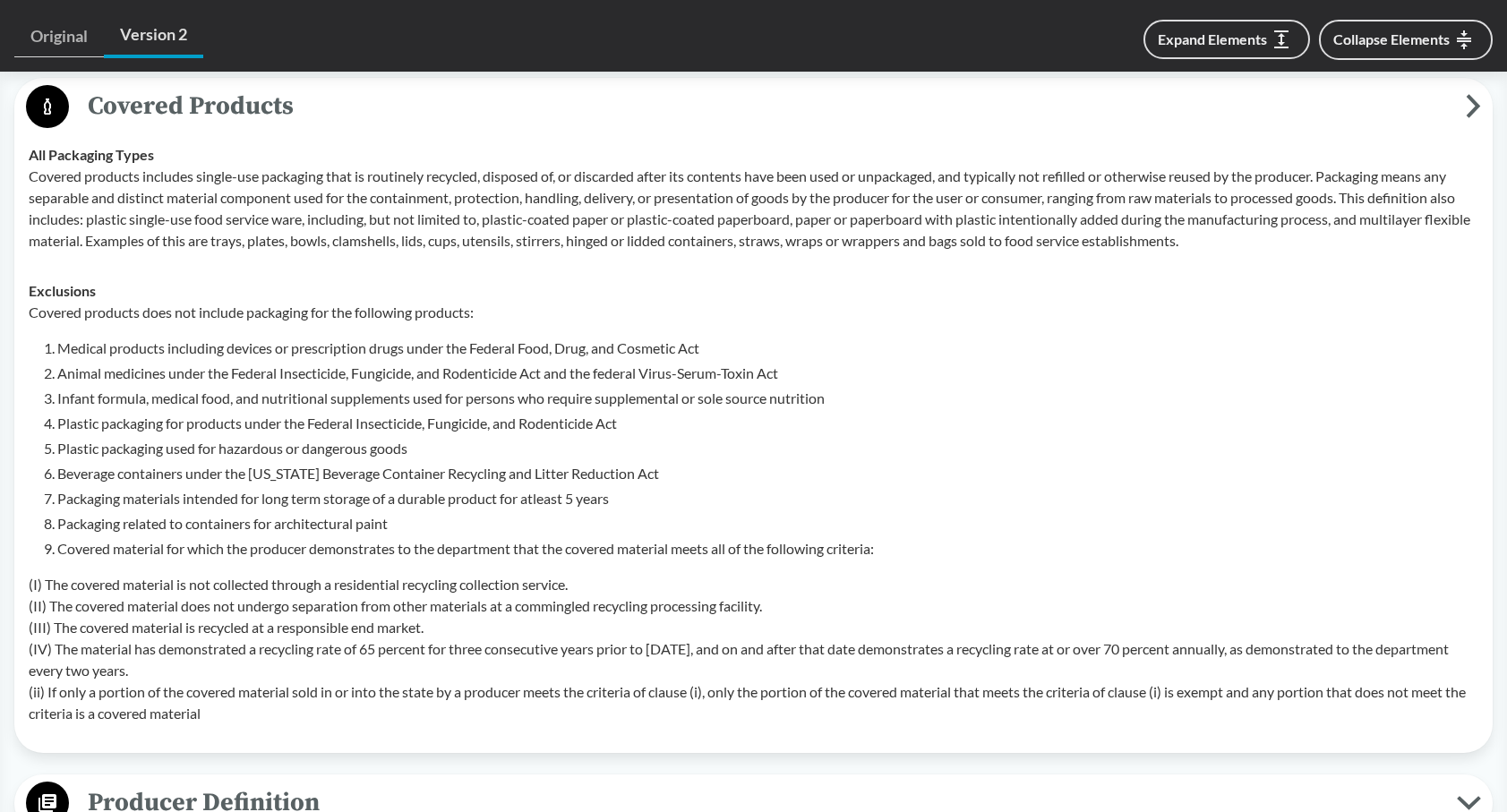
scroll to position [806, 0]
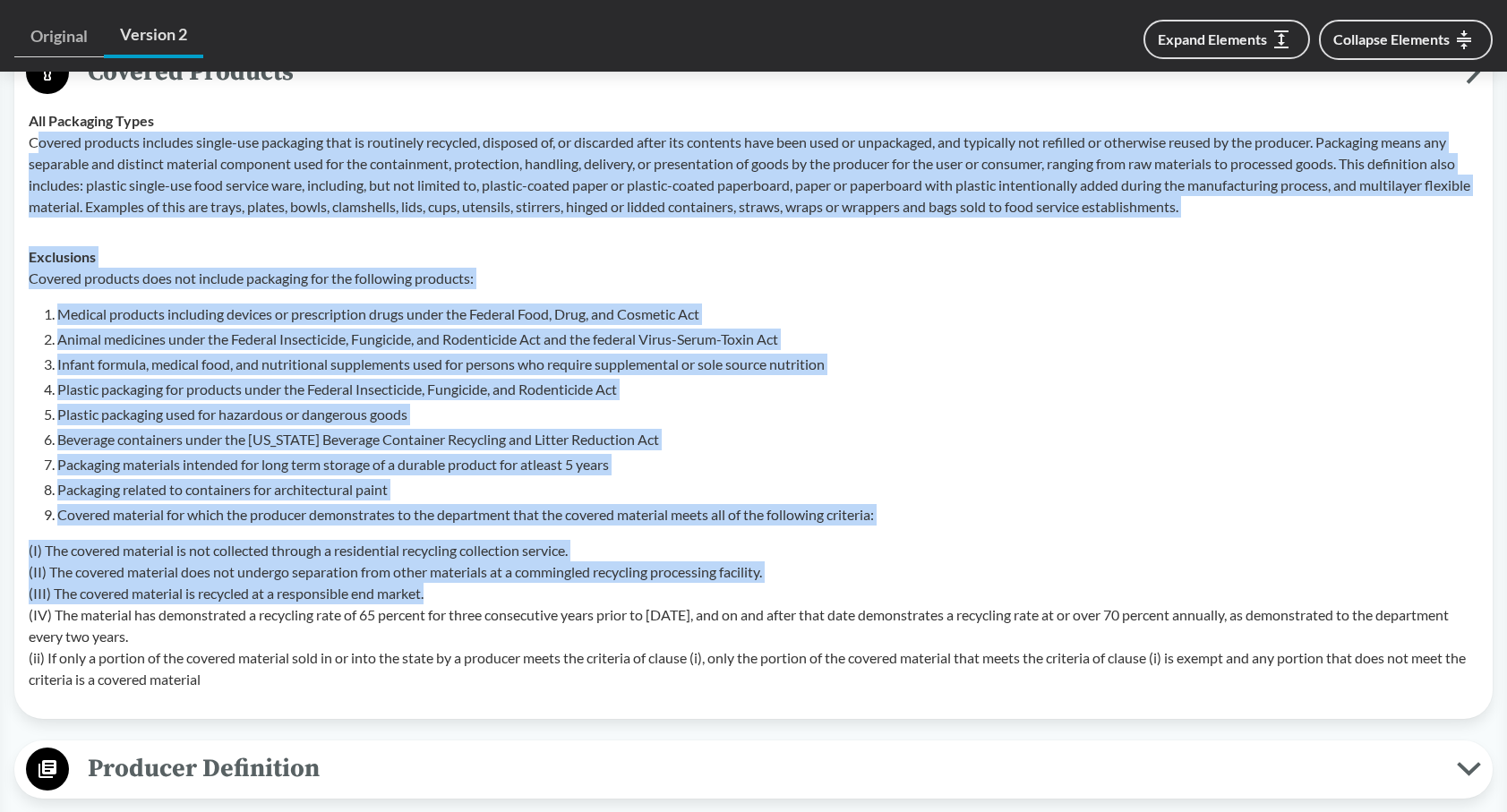
drag, startPoint x: 42, startPoint y: 146, endPoint x: 873, endPoint y: 585, distance: 939.8
click at [873, 585] on tbody "All Packaging Types Covered products includes single-use packaging that is rout…" at bounding box center [754, 400] width 1465 height 609
click at [873, 585] on p "(I) The covered material is not collected through a residential recycling colle…" at bounding box center [754, 615] width 1449 height 150
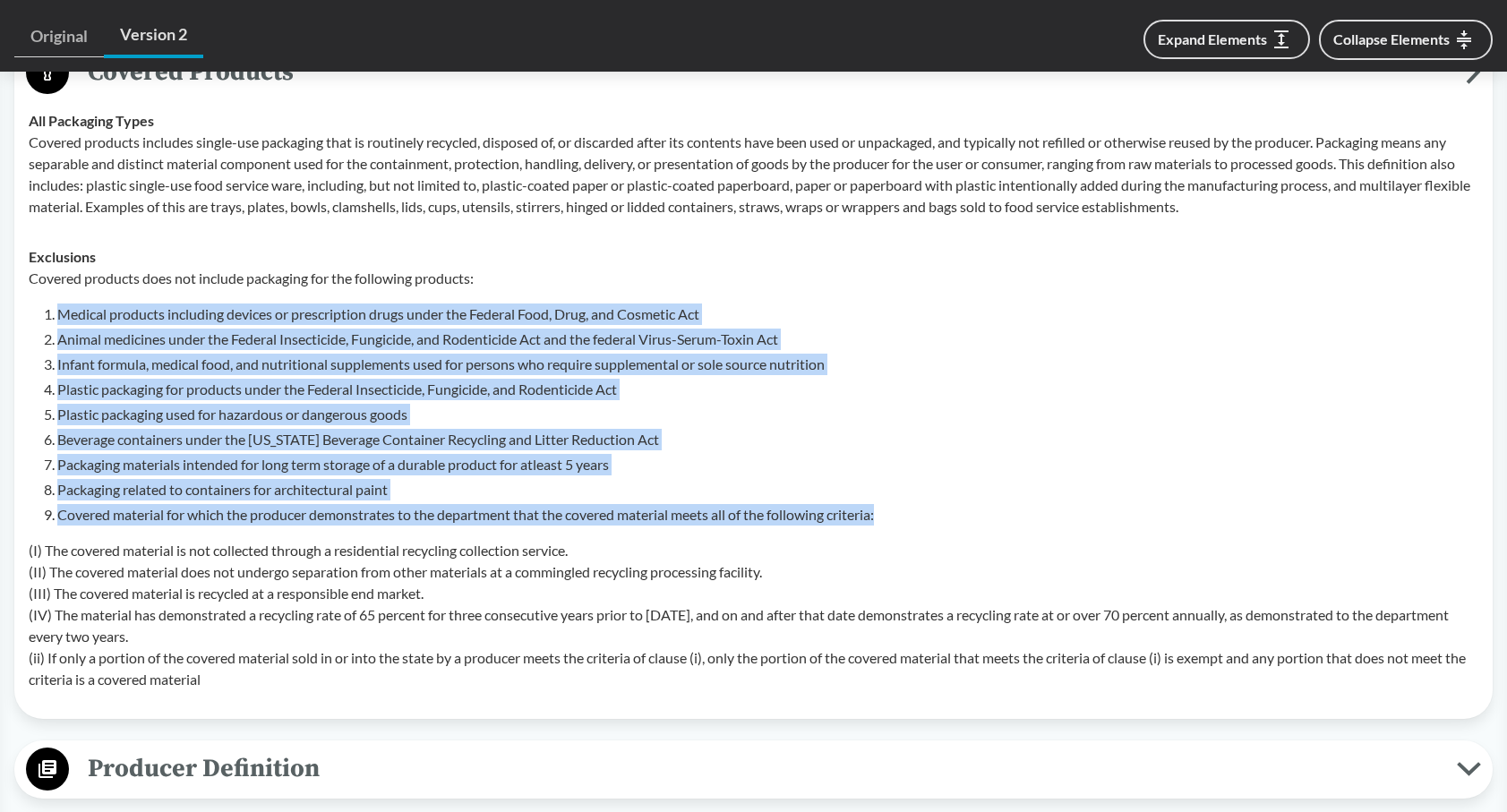
drag, startPoint x: 63, startPoint y: 312, endPoint x: 931, endPoint y: 517, distance: 891.9
click at [931, 517] on ol "Medical products including devices or prescription drugs under the Federal Food…" at bounding box center [767, 415] width 1421 height 222
click at [931, 517] on li "Covered material for which the producer demonstrates to the department that the…" at bounding box center [767, 515] width 1421 height 22
drag, startPoint x: 57, startPoint y: 307, endPoint x: 907, endPoint y: 525, distance: 877.5
click at [897, 525] on div "Covered products does not include packaging for the following products: Medical…" at bounding box center [754, 479] width 1449 height 423
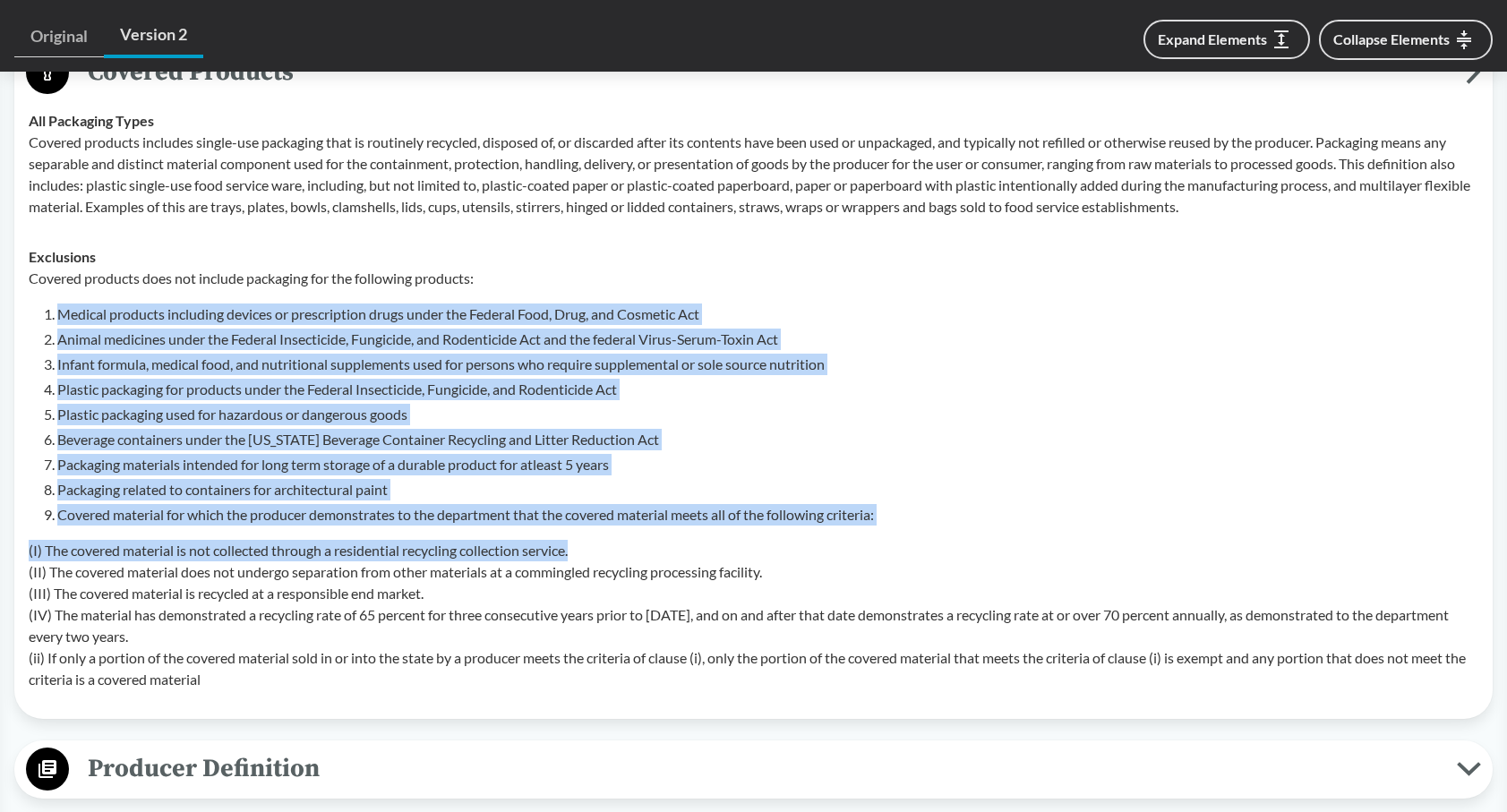
click at [910, 525] on li "Covered material for which the producer demonstrates to the department that the…" at bounding box center [767, 515] width 1421 height 22
